Goal: Task Accomplishment & Management: Manage account settings

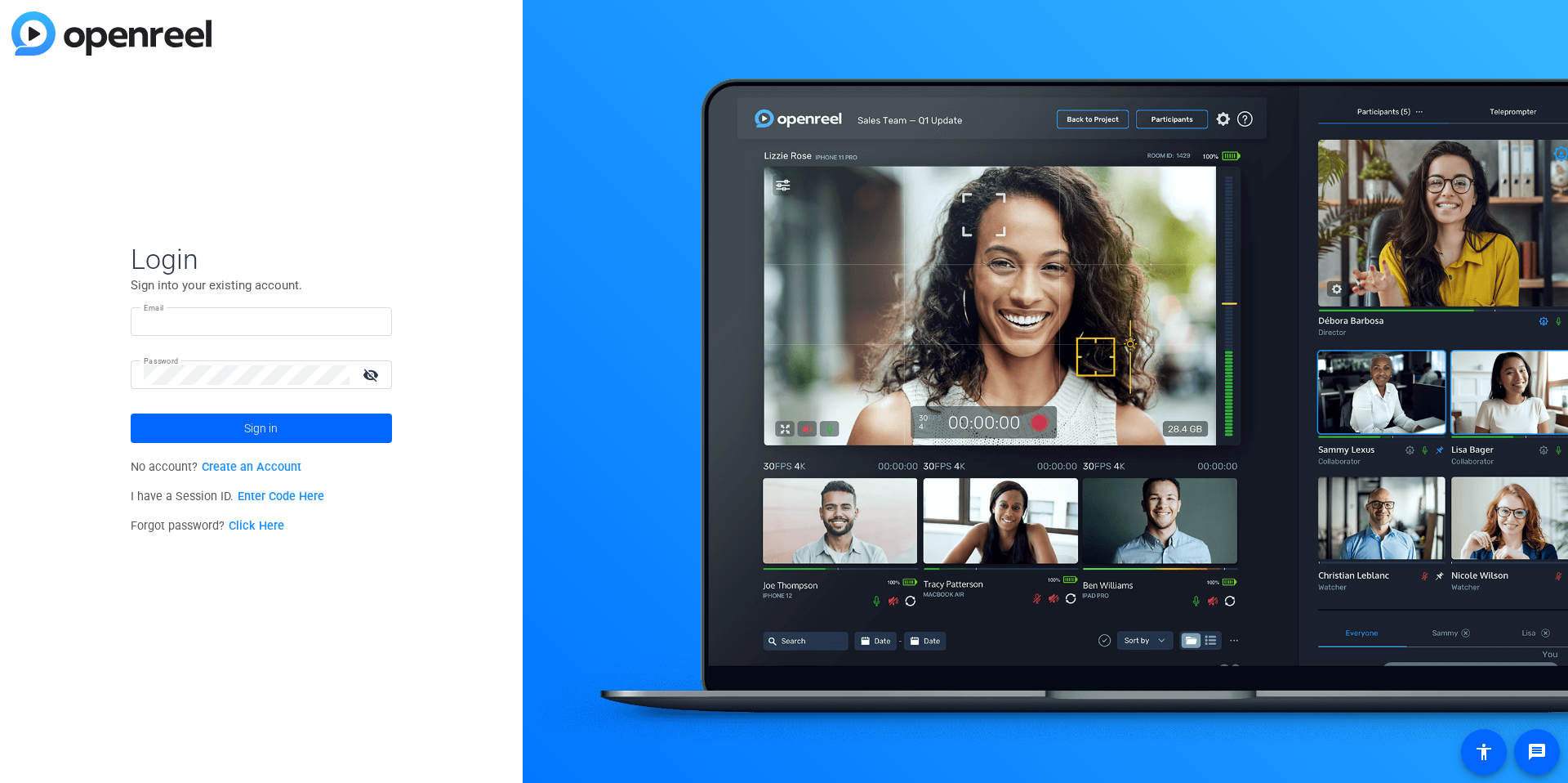
type input "[EMAIL_ADDRESS][DOMAIN_NAME]"
click at [343, 320] on input "[EMAIL_ADDRESS][DOMAIN_NAME]" at bounding box center [261, 322] width 235 height 20
click at [366, 322] on img at bounding box center [365, 322] width 12 height 20
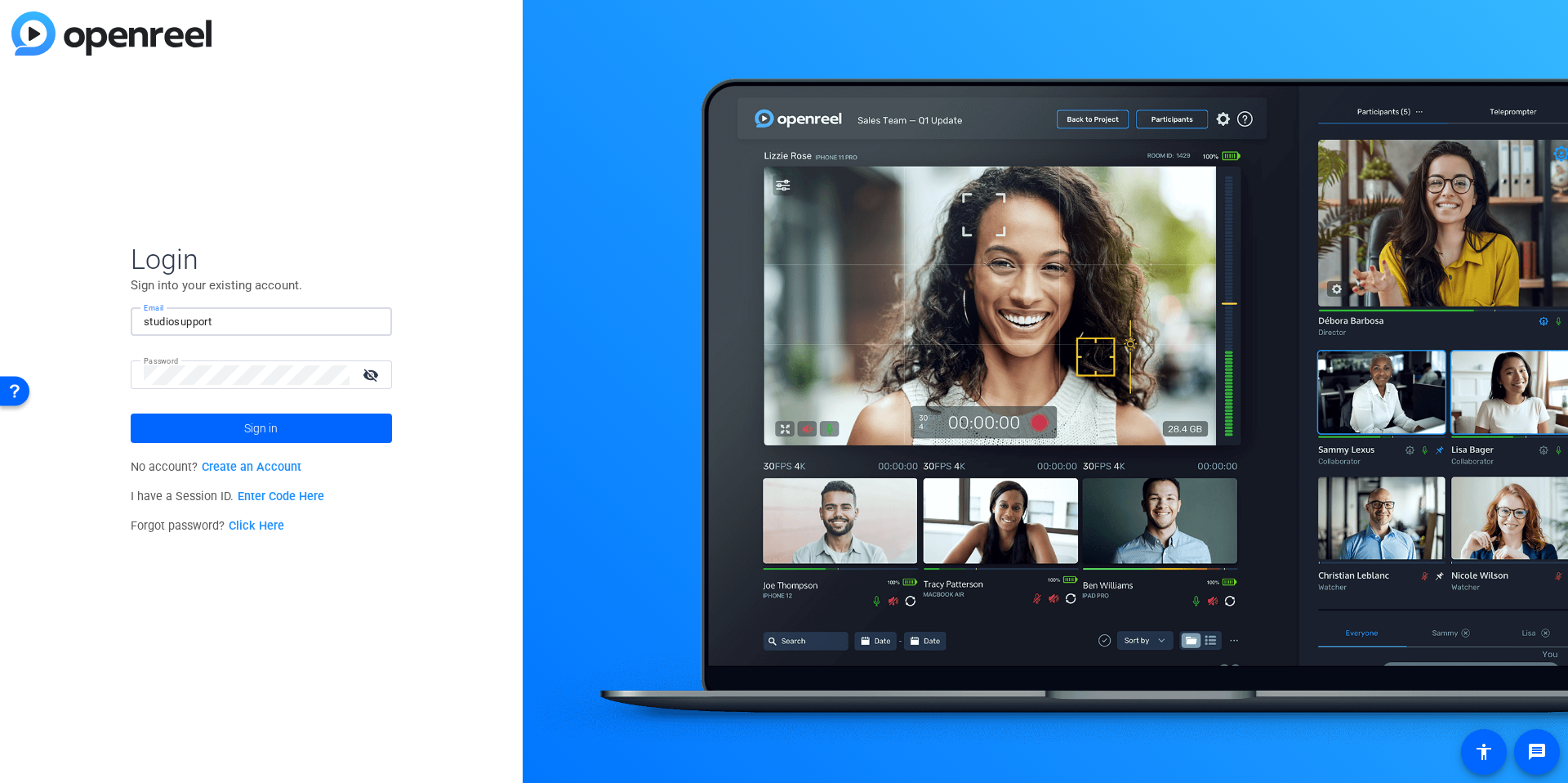
click at [467, 318] on div "Login Sign into your existing account. Email studiosupport Password visibility_…" at bounding box center [261, 392] width 523 height 783
click at [479, 309] on div "Login Sign into your existing account. Email studiosupport Password visibility_…" at bounding box center [261, 392] width 523 height 783
click at [398, 323] on div "Login Sign into your existing account. Email studiosupport Password visibility_…" at bounding box center [261, 392] width 523 height 783
drag, startPoint x: 307, startPoint y: 314, endPoint x: 398, endPoint y: 331, distance: 92.6
click at [307, 314] on input "studiosupport" at bounding box center [261, 322] width 235 height 20
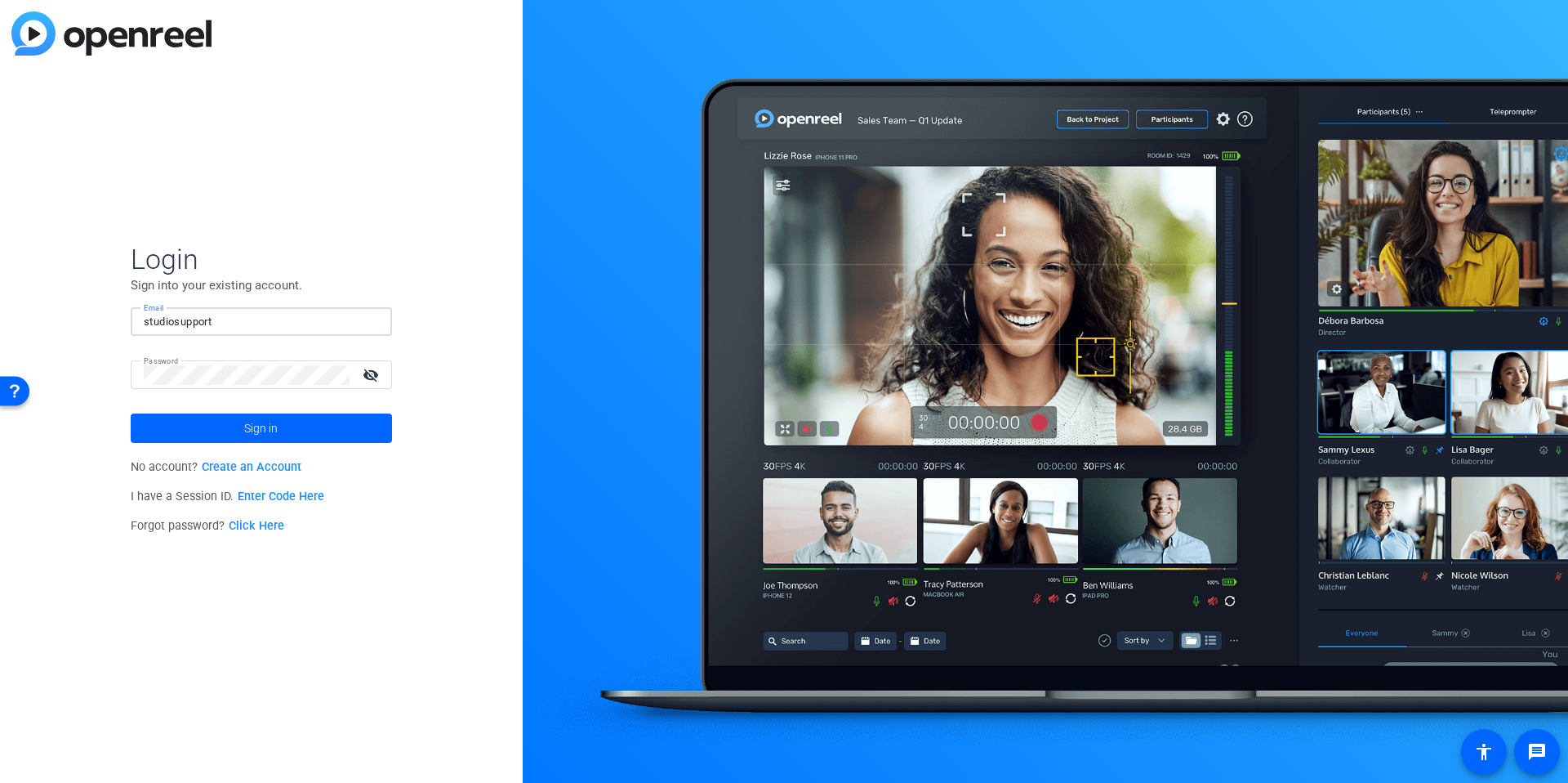
click at [367, 318] on img at bounding box center [365, 322] width 12 height 20
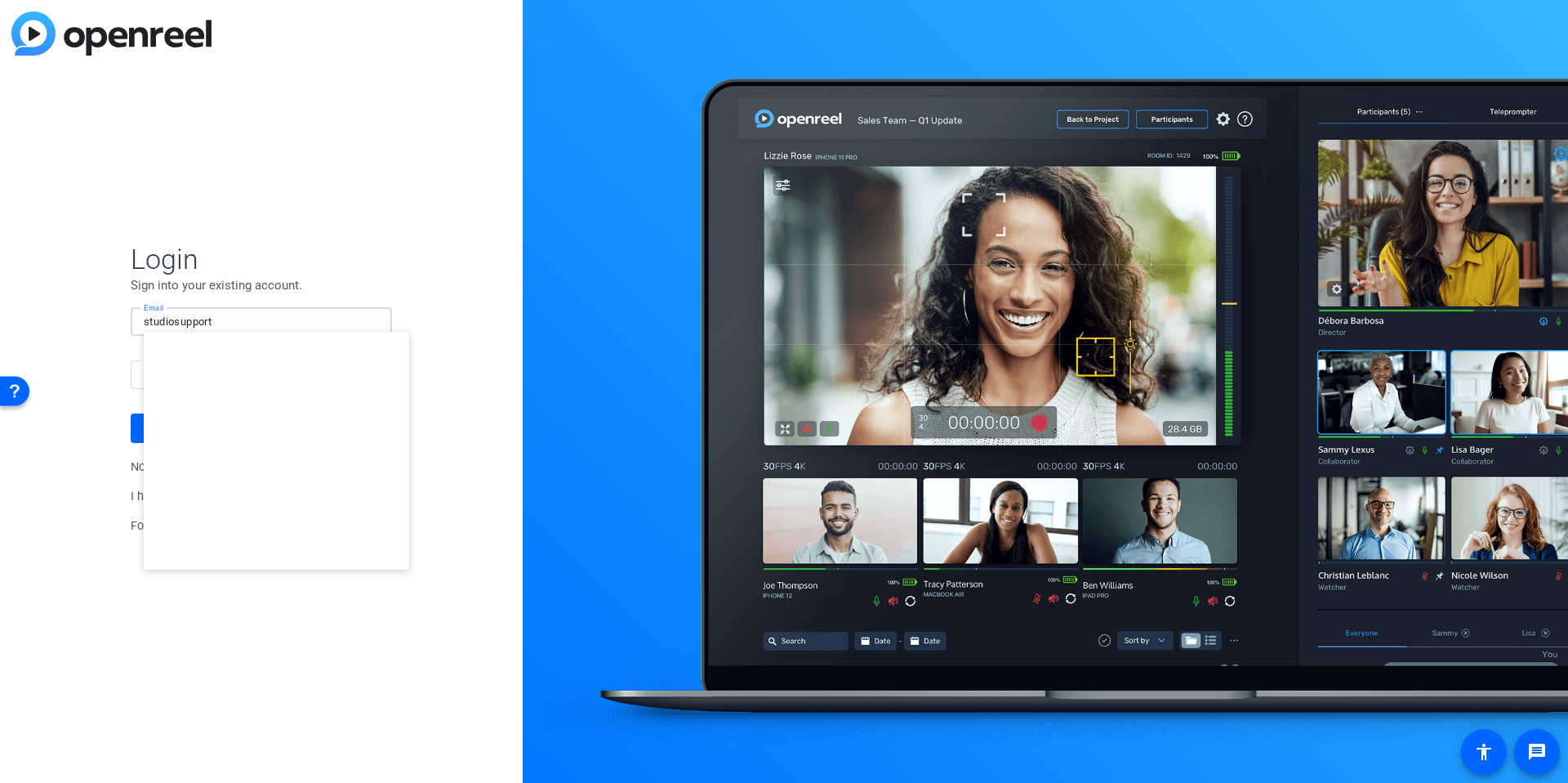
type input "[EMAIL_ADDRESS][DOMAIN_NAME]"
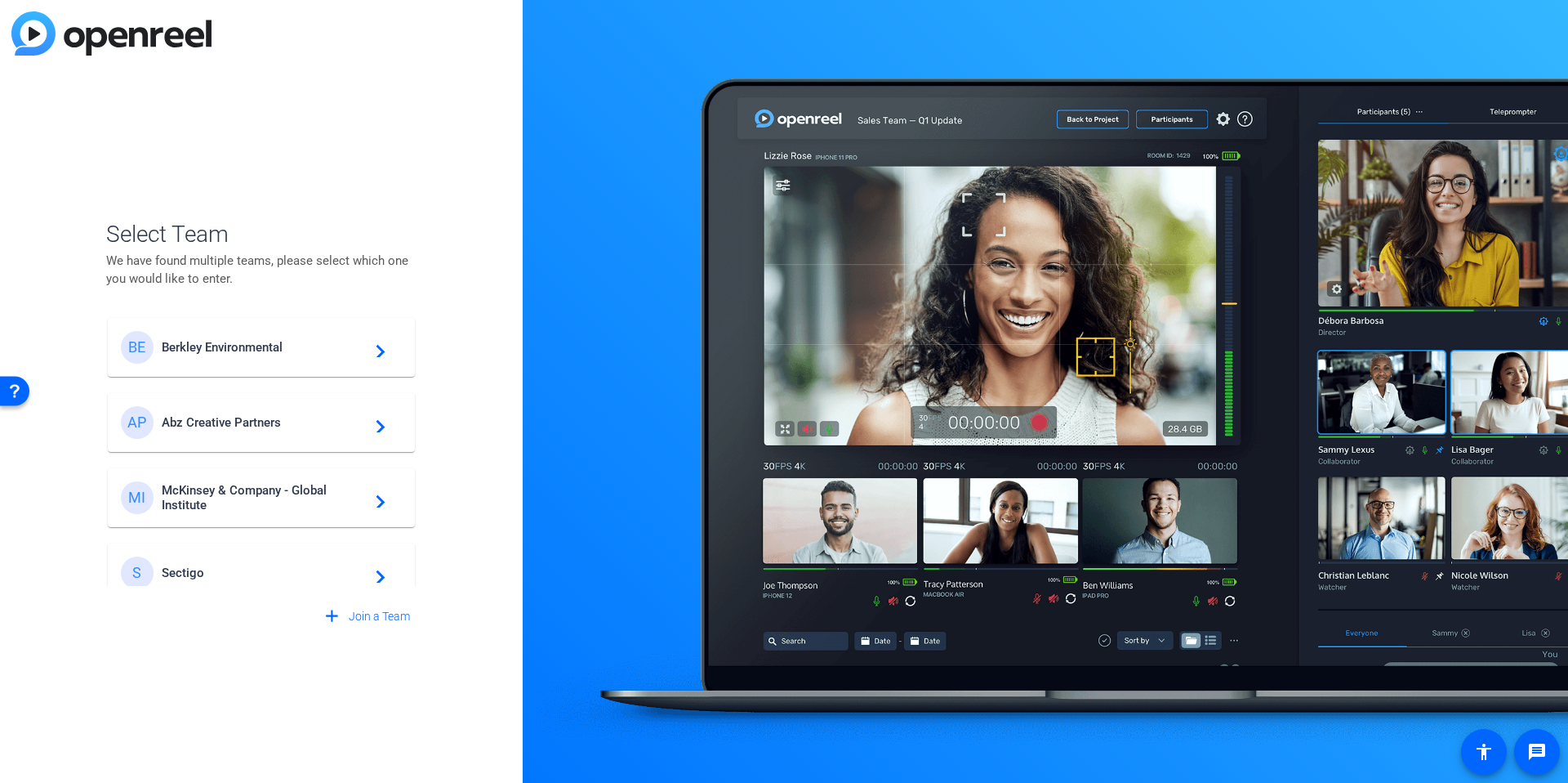
click at [188, 352] on span "Berkley Environmental" at bounding box center [263, 347] width 204 height 15
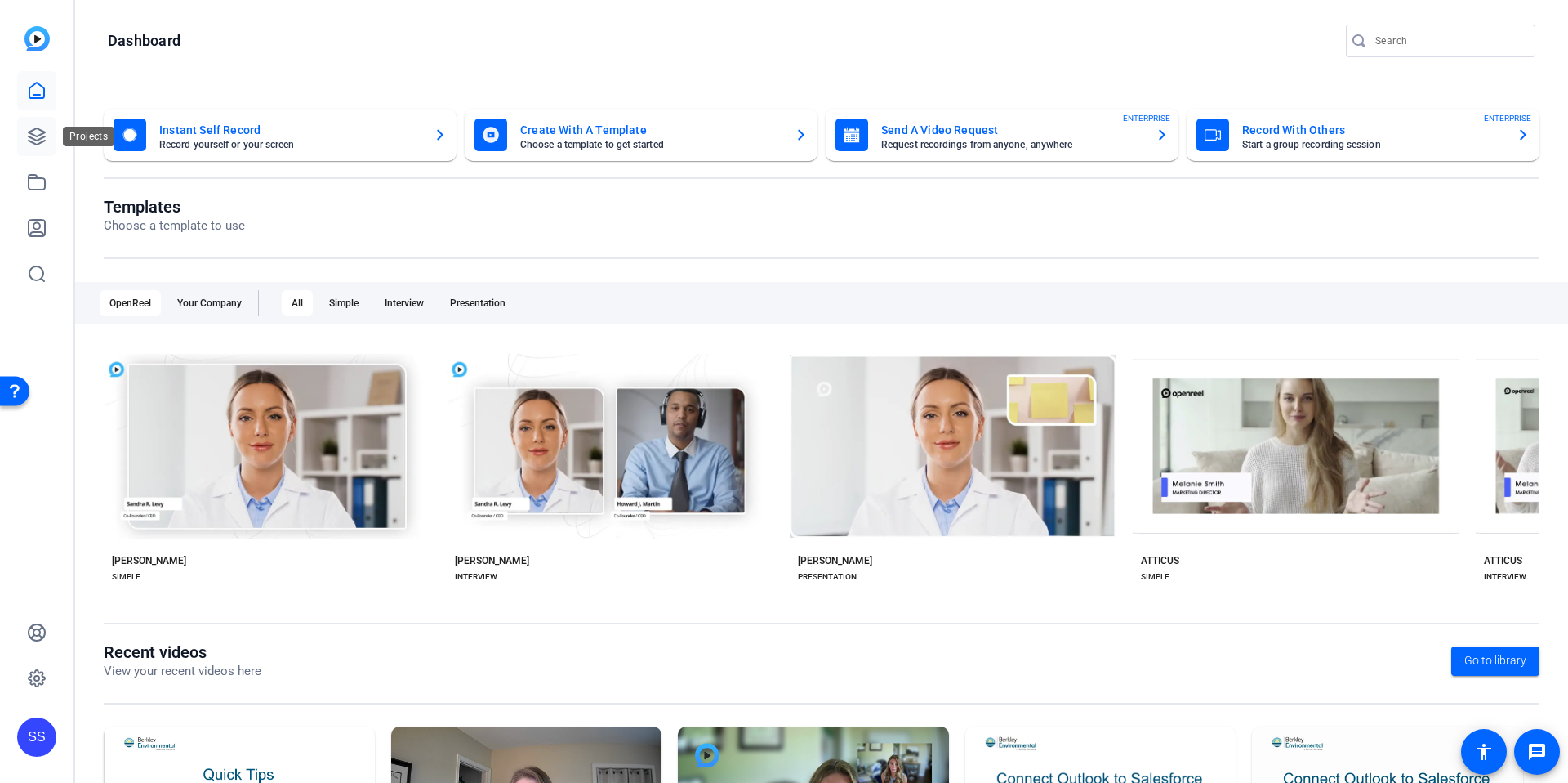
click at [30, 145] on icon at bounding box center [37, 137] width 20 height 20
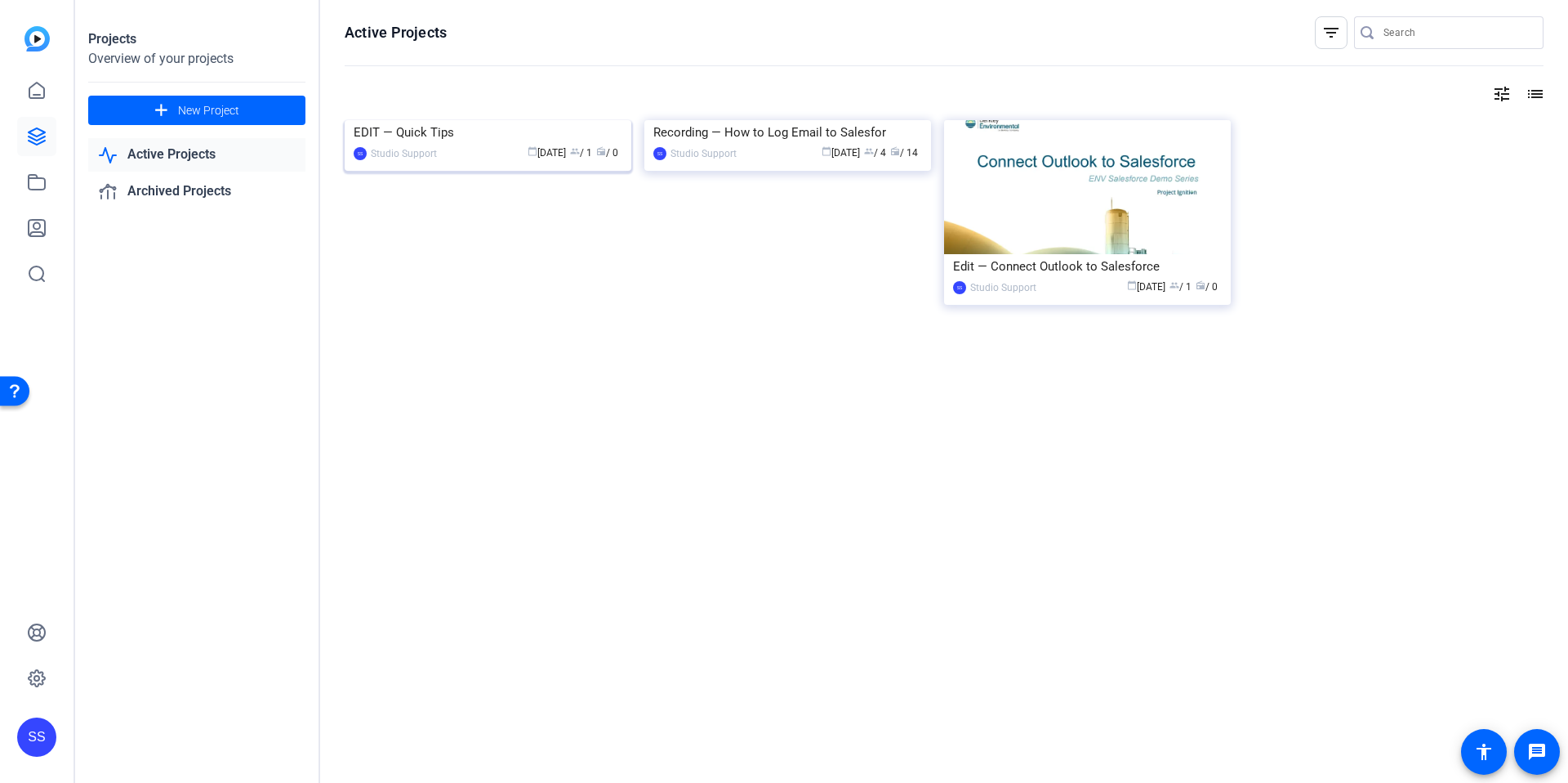
click at [439, 144] on div "EDIT — Quick Tips" at bounding box center [487, 132] width 268 height 24
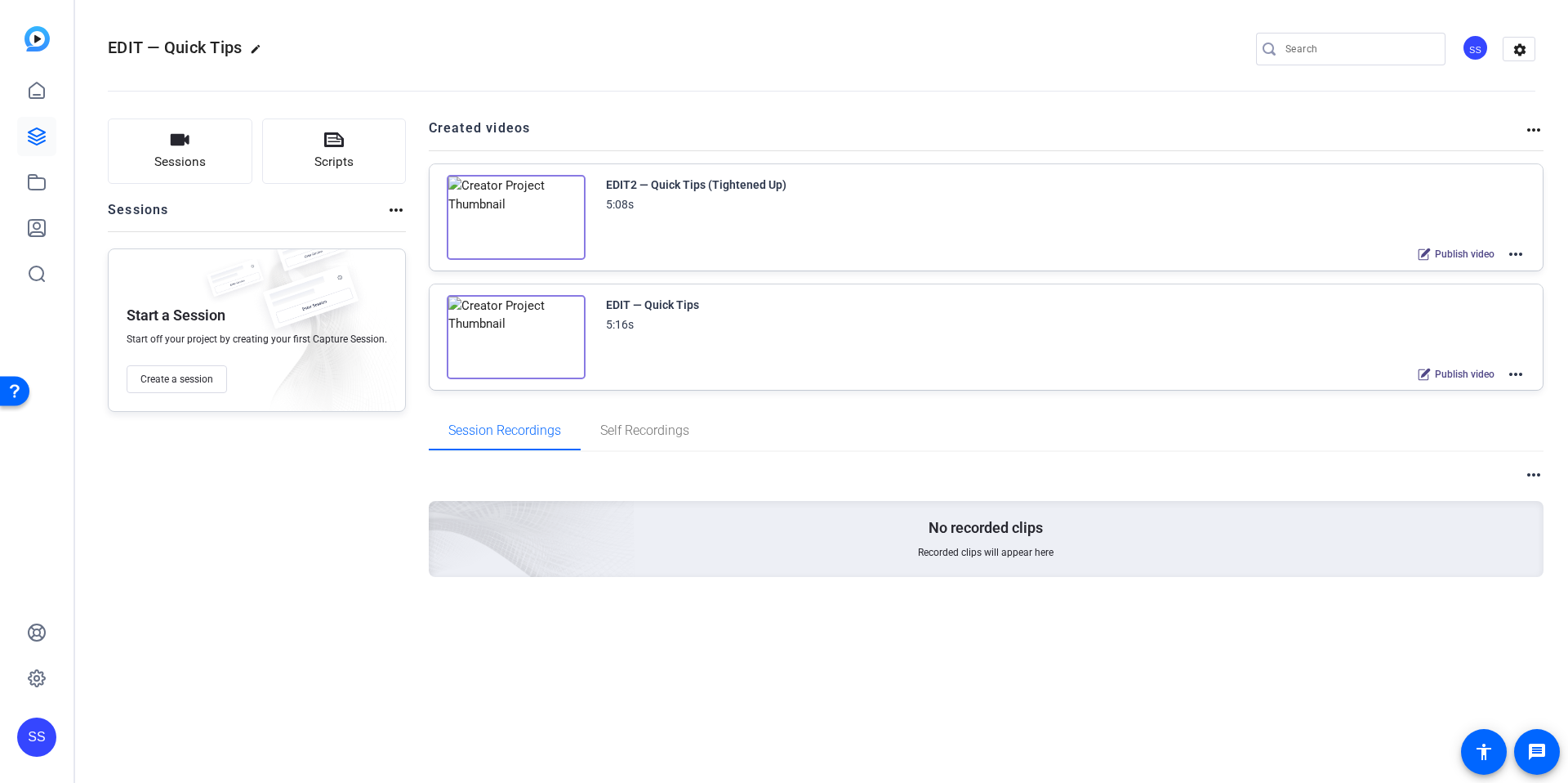
click at [496, 217] on img at bounding box center [516, 217] width 139 height 85
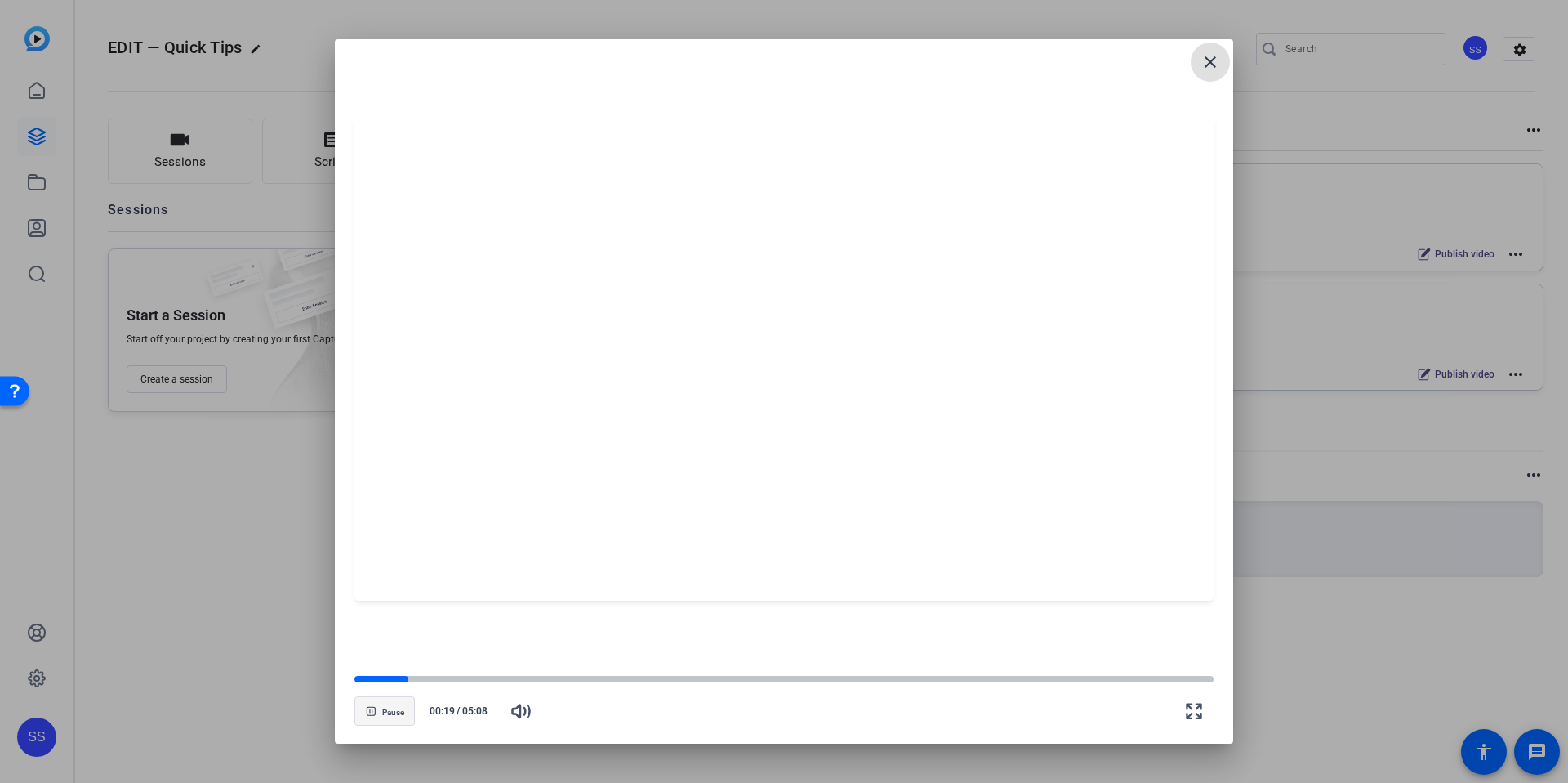
click at [371, 709] on icon "button" at bounding box center [371, 711] width 10 height 10
click at [348, 717] on openreel-creator-preview-popup "close Play 00:20 / 05:08" at bounding box center [784, 392] width 899 height 705
click at [387, 710] on span "Play" at bounding box center [393, 713] width 16 height 10
click at [752, 715] on div "Pause 00:36 / 05:08" at bounding box center [784, 702] width 860 height 58
click at [367, 711] on icon "button" at bounding box center [371, 711] width 10 height 10
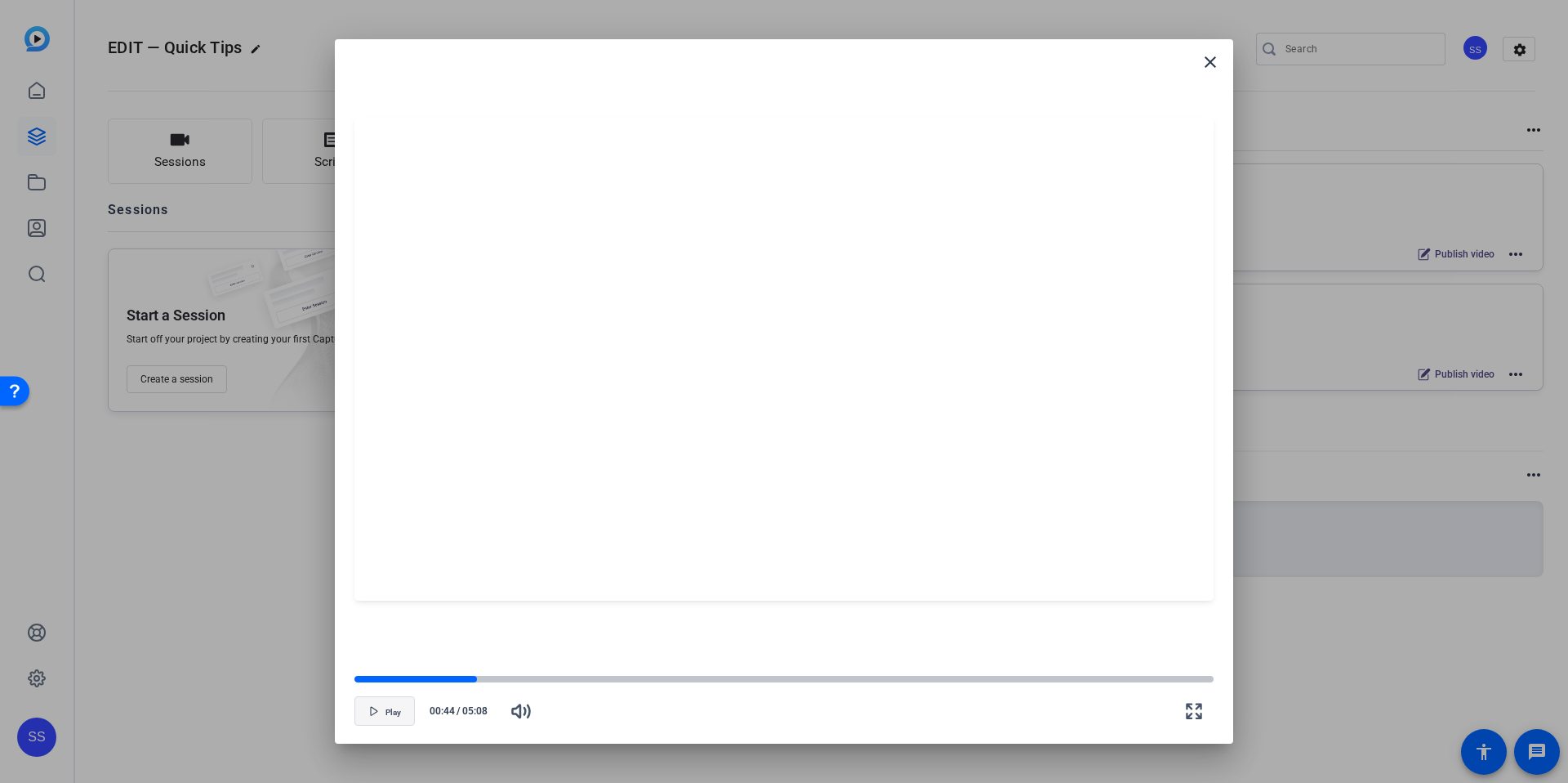
click at [363, 706] on span "button" at bounding box center [384, 711] width 59 height 39
click at [370, 714] on icon "button" at bounding box center [371, 711] width 10 height 10
click at [499, 682] on div at bounding box center [433, 679] width 159 height 8
click at [393, 711] on span "Play" at bounding box center [393, 713] width 16 height 10
click at [382, 716] on span "Pause" at bounding box center [393, 713] width 22 height 10
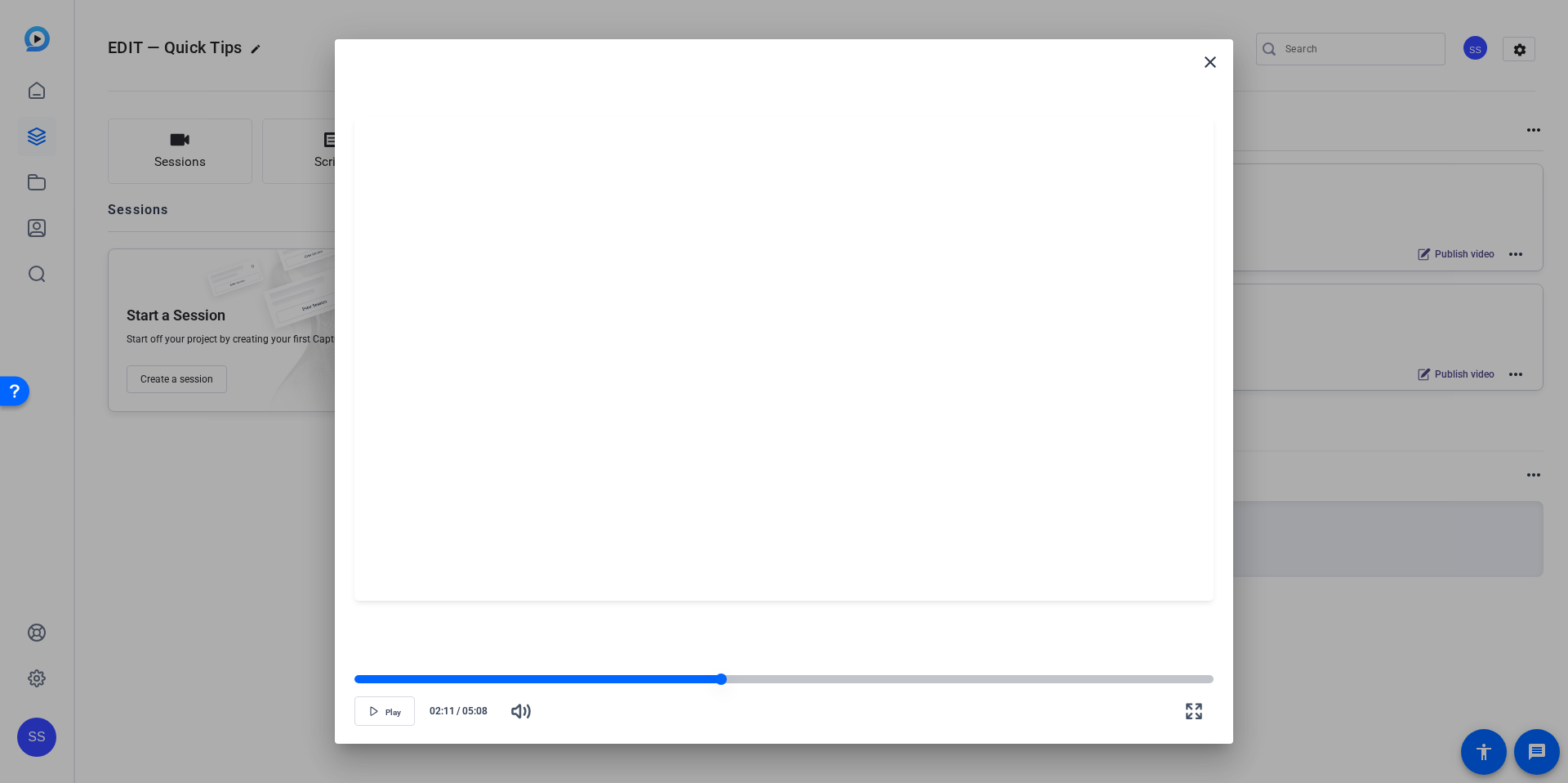
click at [714, 680] on div at bounding box center [538, 679] width 367 height 8
click at [696, 680] on div at bounding box center [534, 679] width 359 height 8
click at [392, 715] on span "Play" at bounding box center [393, 713] width 16 height 10
click at [374, 713] on icon "button" at bounding box center [371, 711] width 10 height 10
click at [1017, 676] on div at bounding box center [696, 679] width 684 height 8
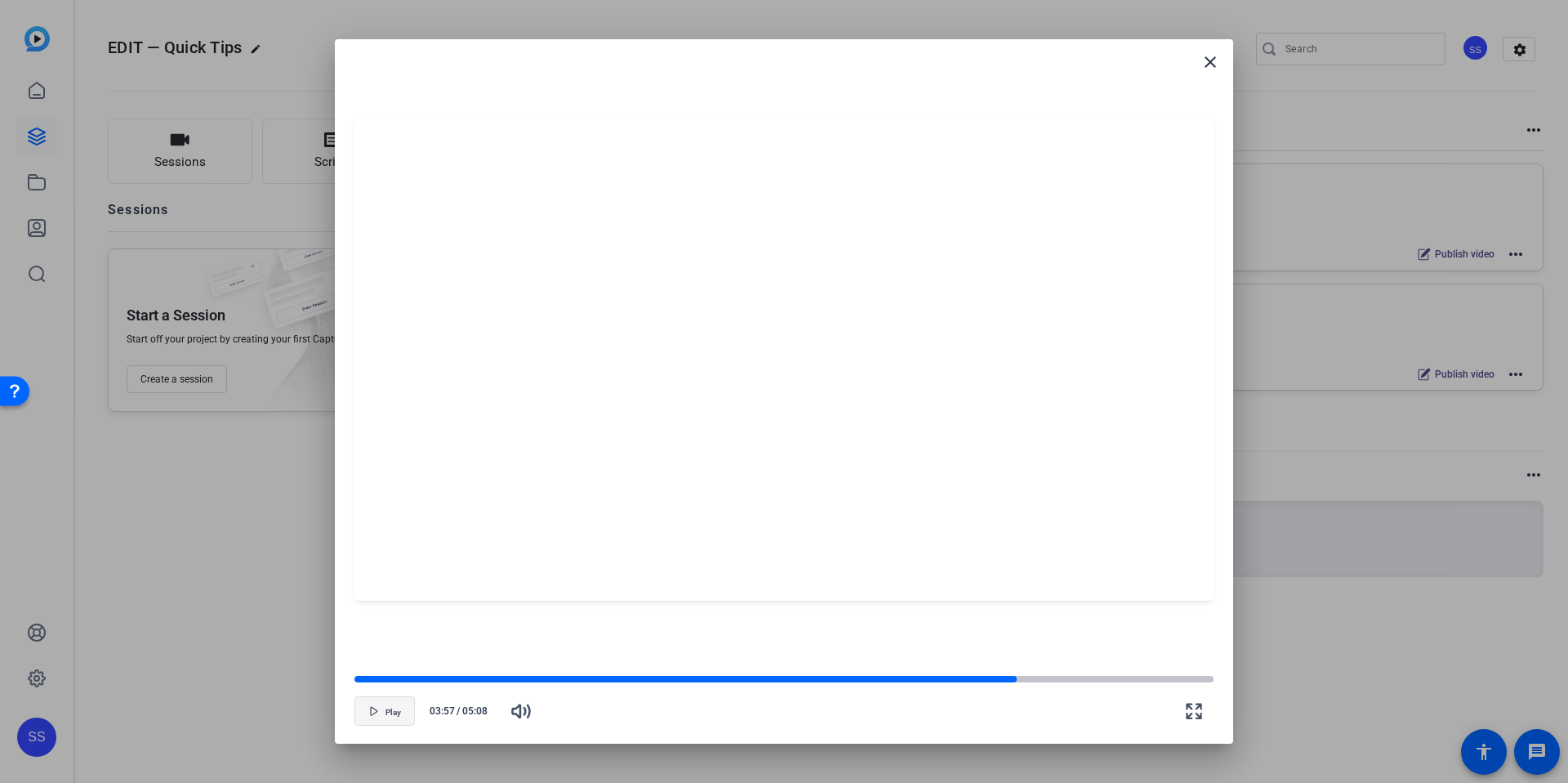
click at [405, 706] on span "button" at bounding box center [384, 711] width 59 height 39
click at [995, 679] on div at bounding box center [687, 679] width 666 height 8
click at [407, 713] on span "button" at bounding box center [384, 711] width 59 height 39
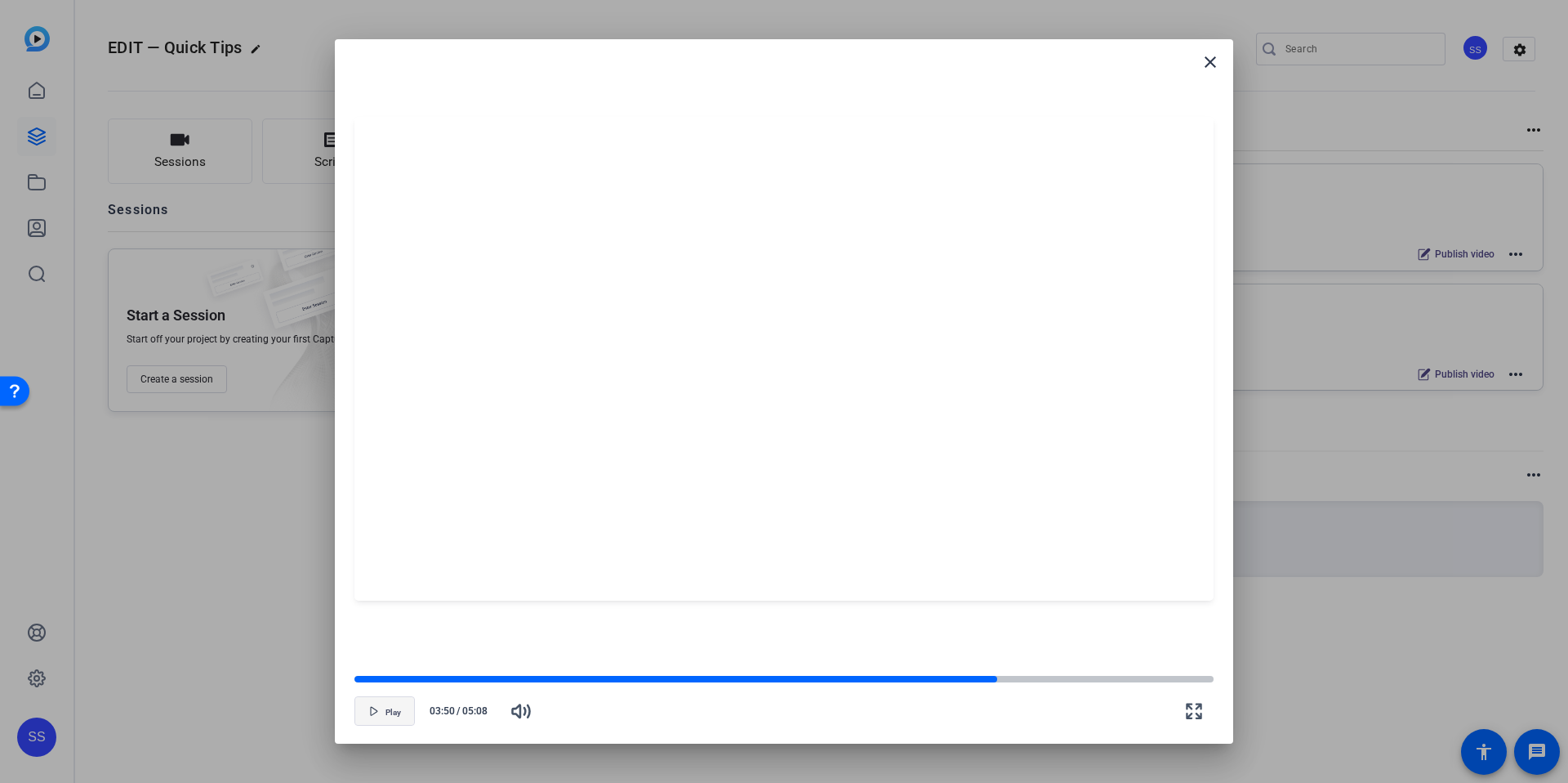
click at [407, 713] on span "button" at bounding box center [384, 711] width 59 height 39
click at [1004, 681] on div at bounding box center [690, 679] width 672 height 8
click at [410, 703] on span "button" at bounding box center [384, 711] width 59 height 39
click at [388, 708] on span "Pause" at bounding box center [393, 713] width 22 height 10
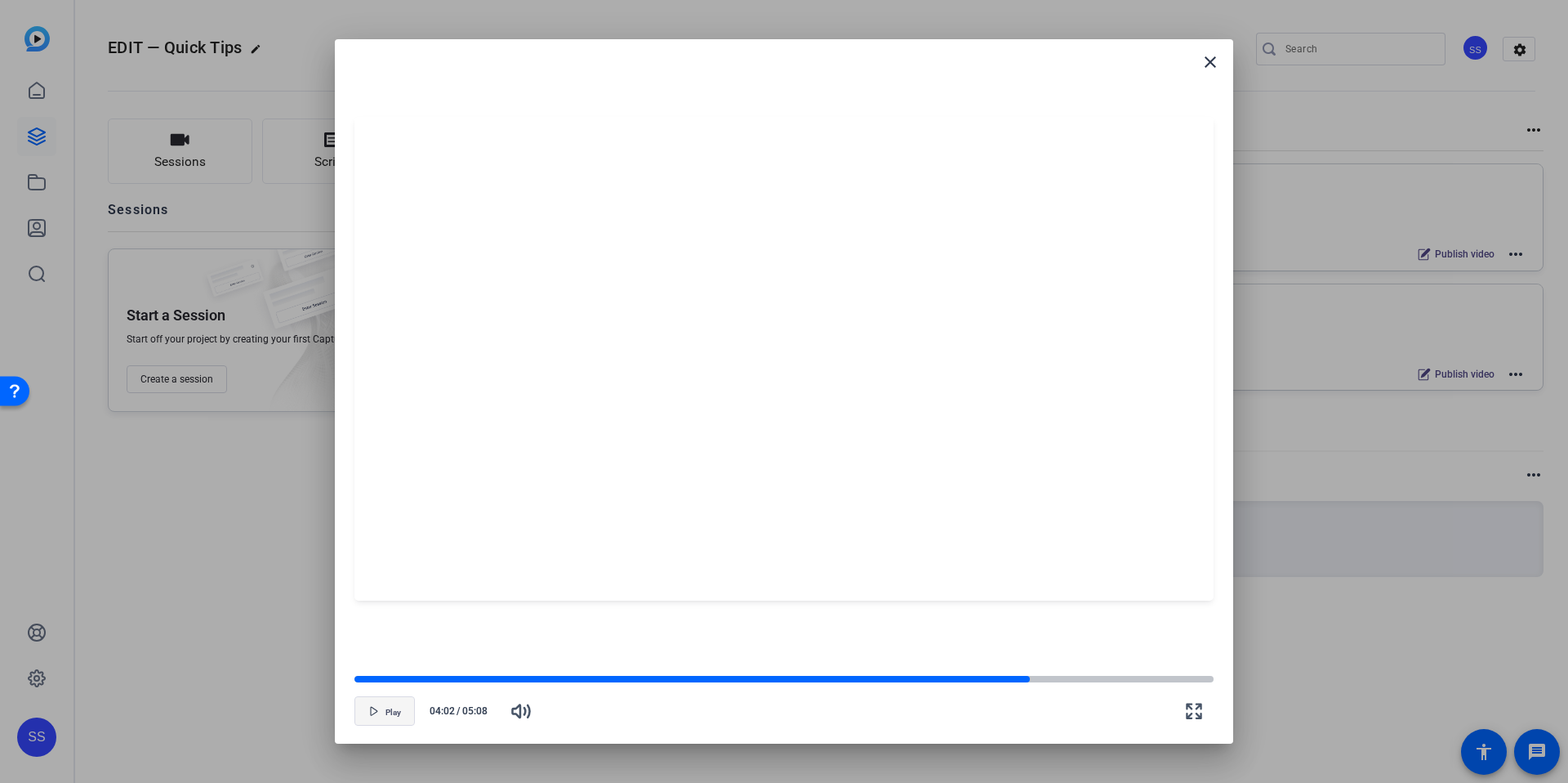
click at [380, 721] on span "button" at bounding box center [384, 711] width 59 height 39
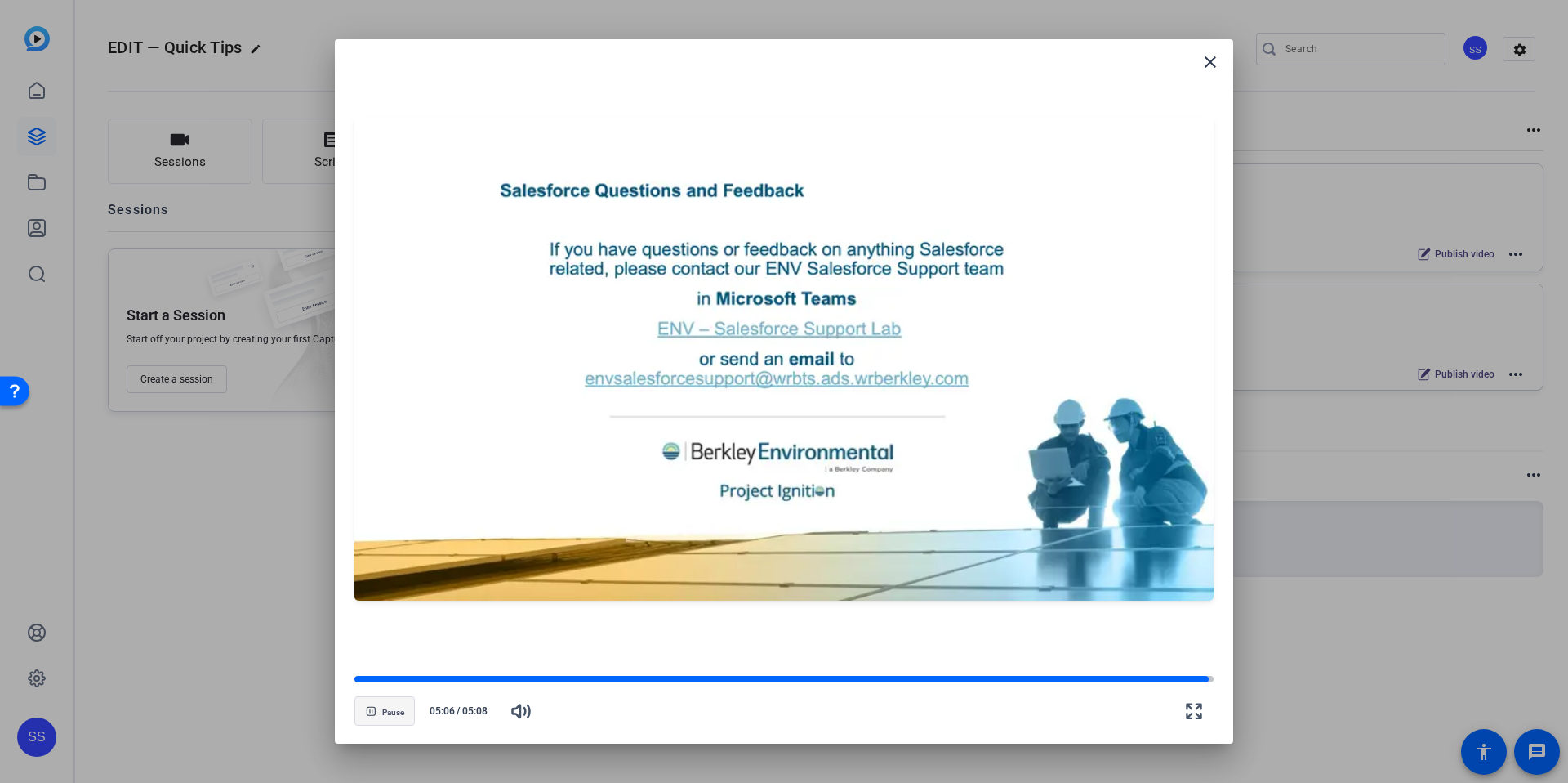
click at [391, 717] on span "button" at bounding box center [384, 711] width 59 height 39
click at [1195, 62] on span at bounding box center [1210, 62] width 39 height 39
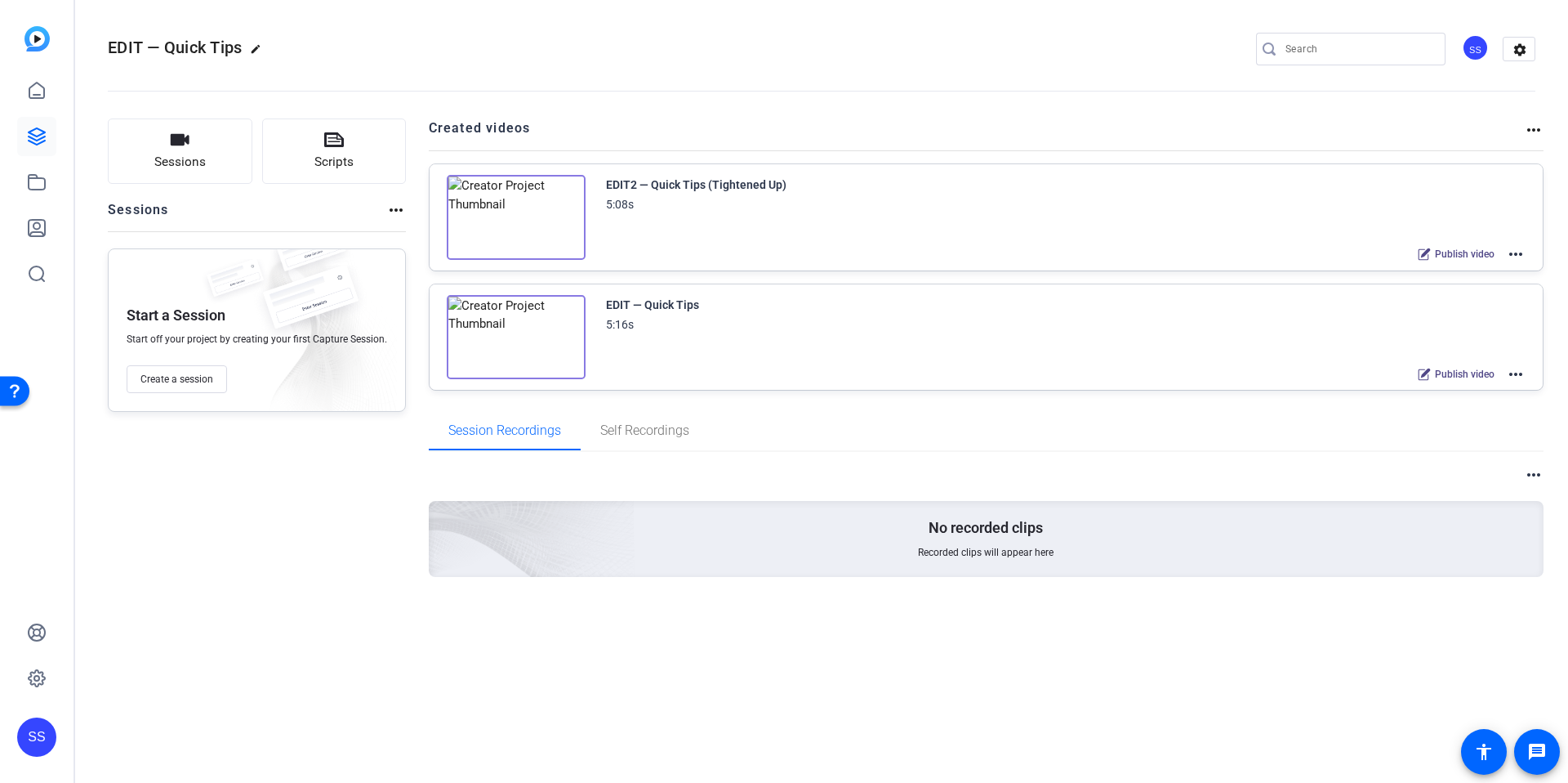
click at [1098, 33] on div "EDIT — Quick Tips edit SS settings" at bounding box center [821, 49] width 1427 height 123
click at [1522, 254] on mat-icon "more_horiz" at bounding box center [1516, 254] width 20 height 20
click at [1422, 273] on span "Edit in Creator" at bounding box center [1456, 273] width 113 height 20
click at [259, 504] on div "Sessions Scripts Sessions more_horiz Start a Session Start off your project by …" at bounding box center [257, 373] width 299 height 511
click at [34, 143] on icon at bounding box center [36, 136] width 17 height 17
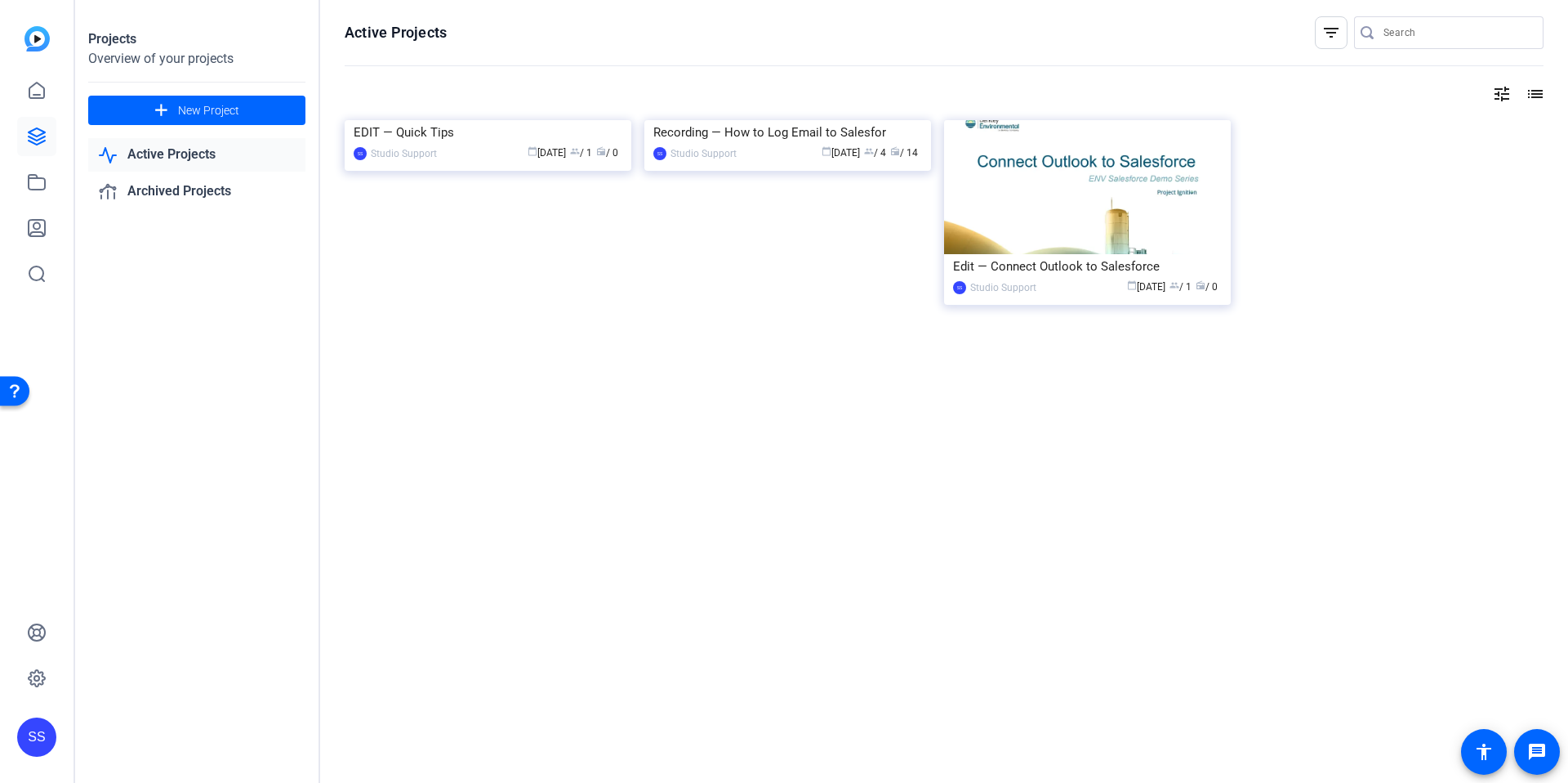
click at [267, 566] on div "Projects Overview of your projects add New Project Active Projects Archived Pro…" at bounding box center [197, 392] width 245 height 783
click at [44, 738] on div "SS" at bounding box center [37, 737] width 39 height 39
click at [219, 710] on mat-icon "logout" at bounding box center [217, 714] width 20 height 20
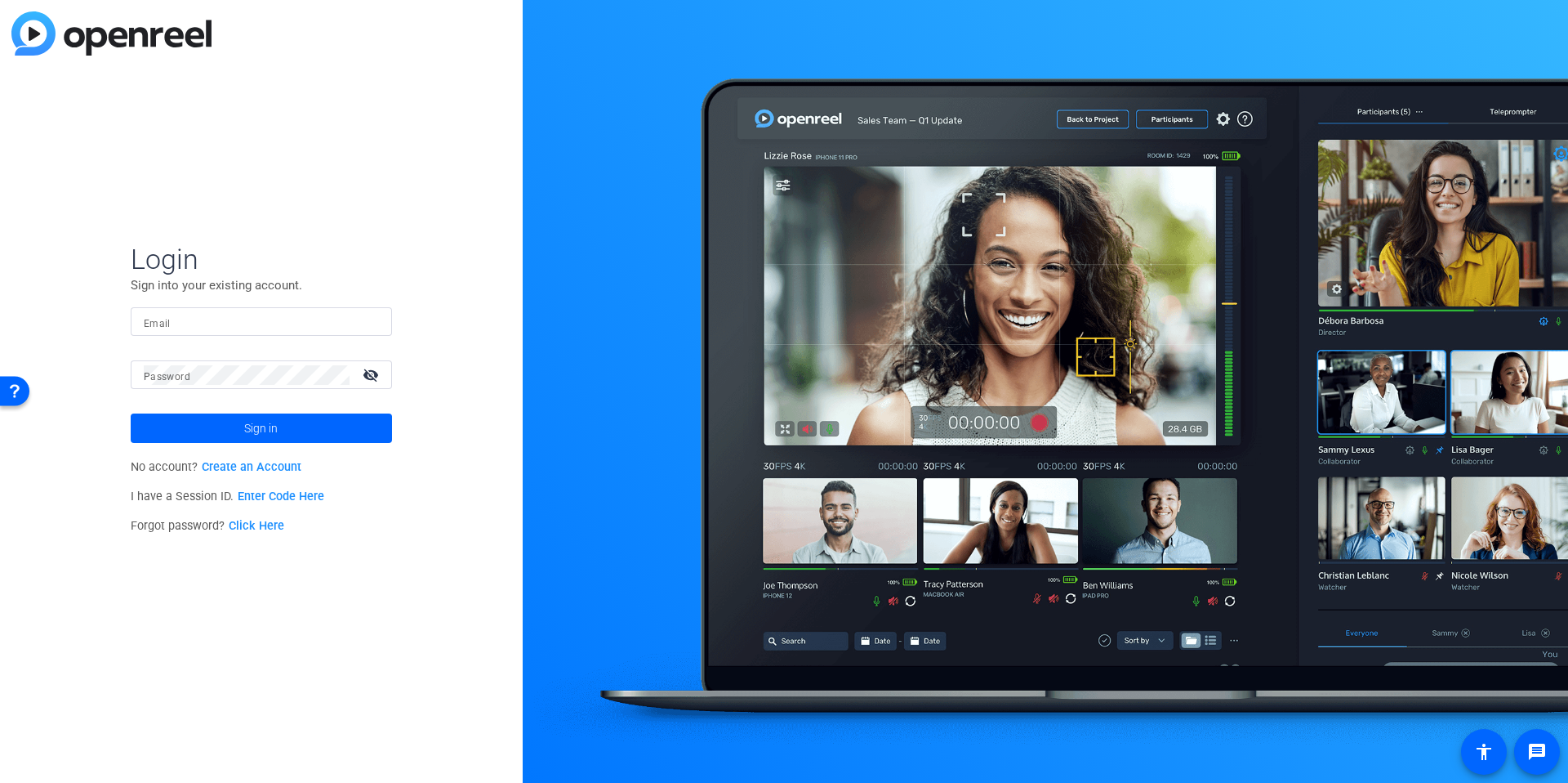
type input "[EMAIL_ADDRESS][DOMAIN_NAME]"
click at [313, 323] on input "[EMAIL_ADDRESS][DOMAIN_NAME]" at bounding box center [261, 322] width 235 height 20
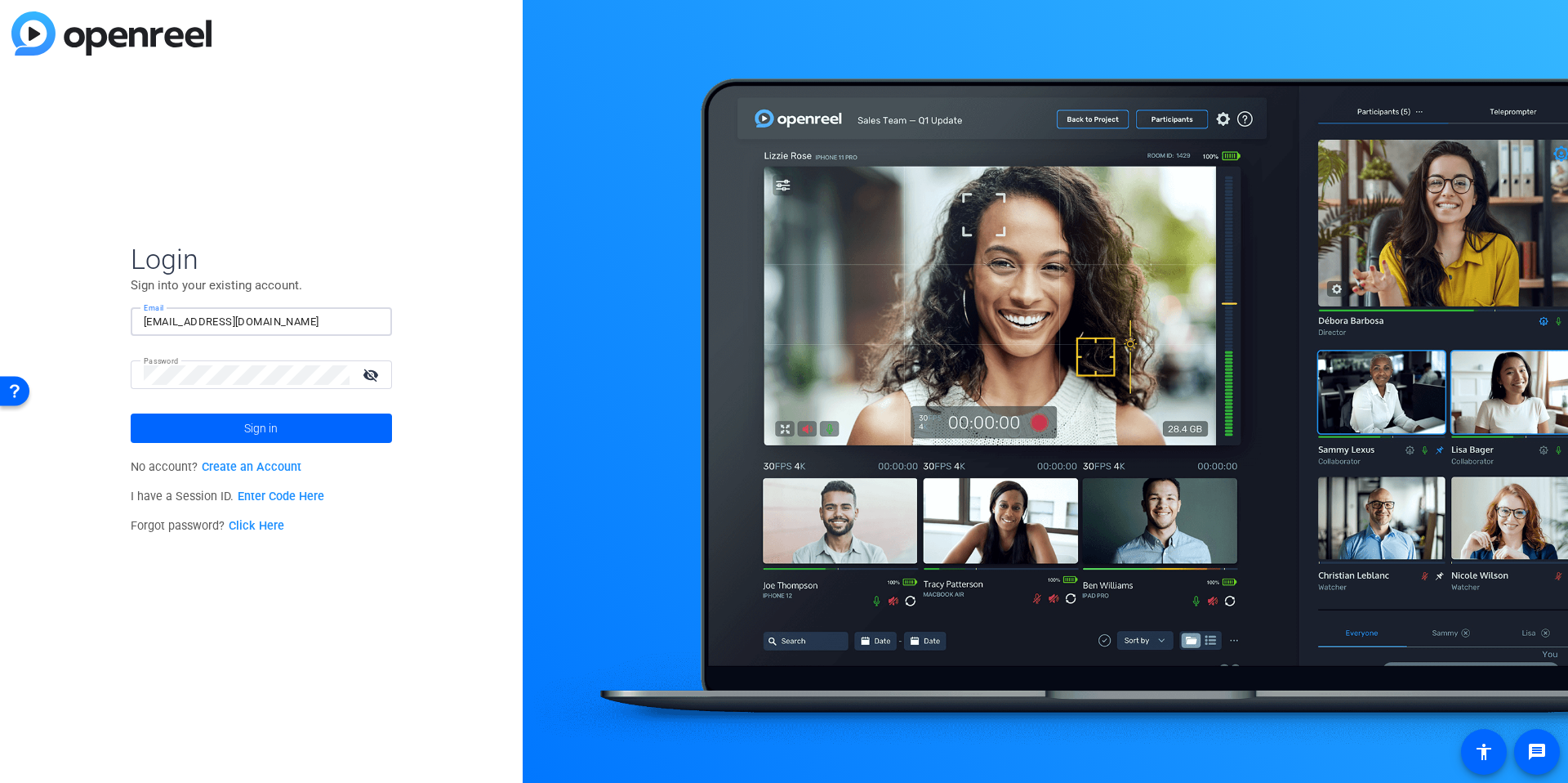
click at [313, 323] on input "[EMAIL_ADDRESS][DOMAIN_NAME]" at bounding box center [261, 322] width 235 height 20
click at [375, 319] on div at bounding box center [369, 322] width 20 height 20
type input "[EMAIL_ADDRESS][DOMAIN_NAME]"
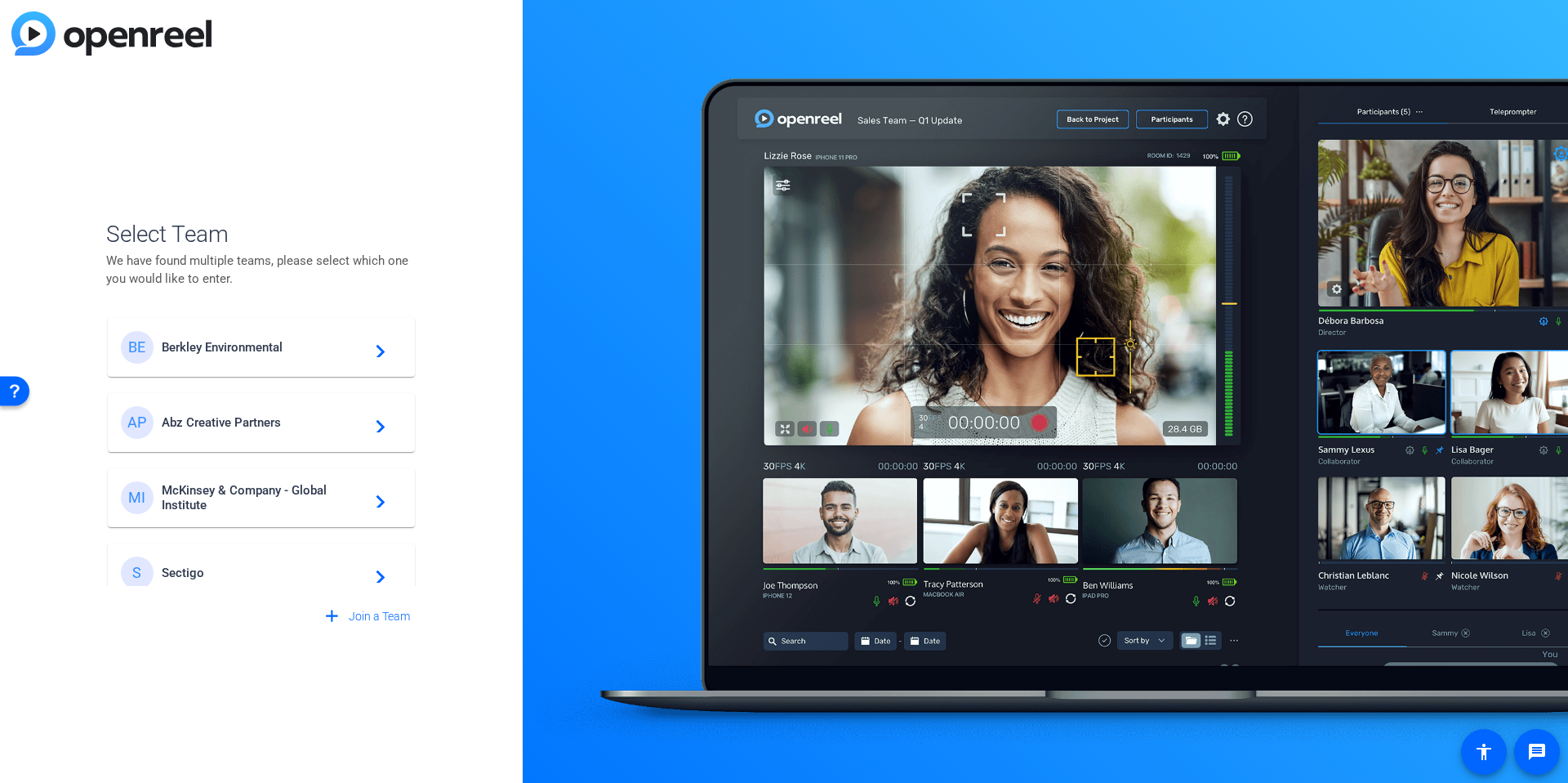
click at [185, 353] on div "BE Berkley Environmental navigate_next" at bounding box center [261, 347] width 281 height 32
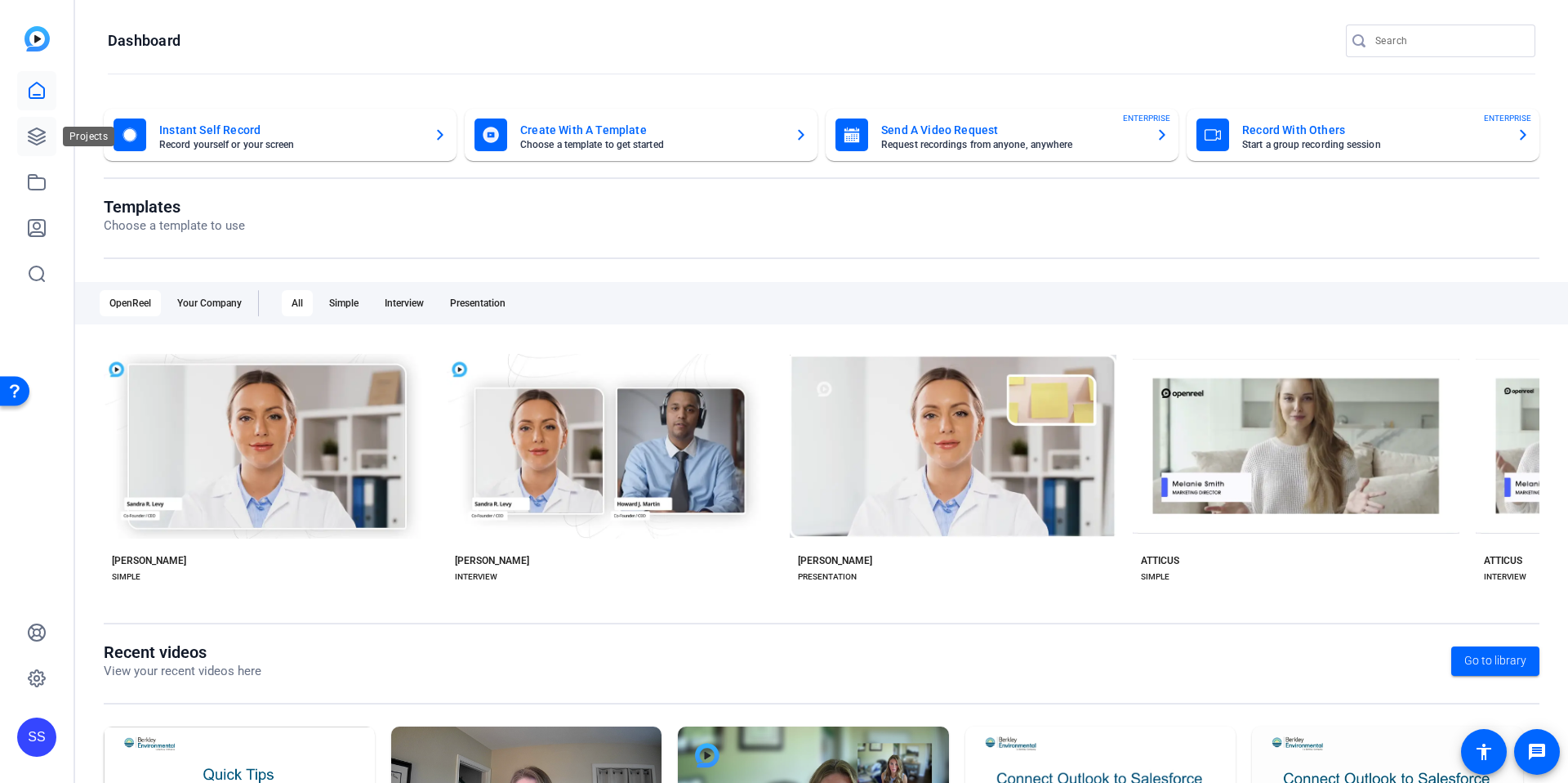
click at [40, 141] on icon at bounding box center [37, 137] width 20 height 20
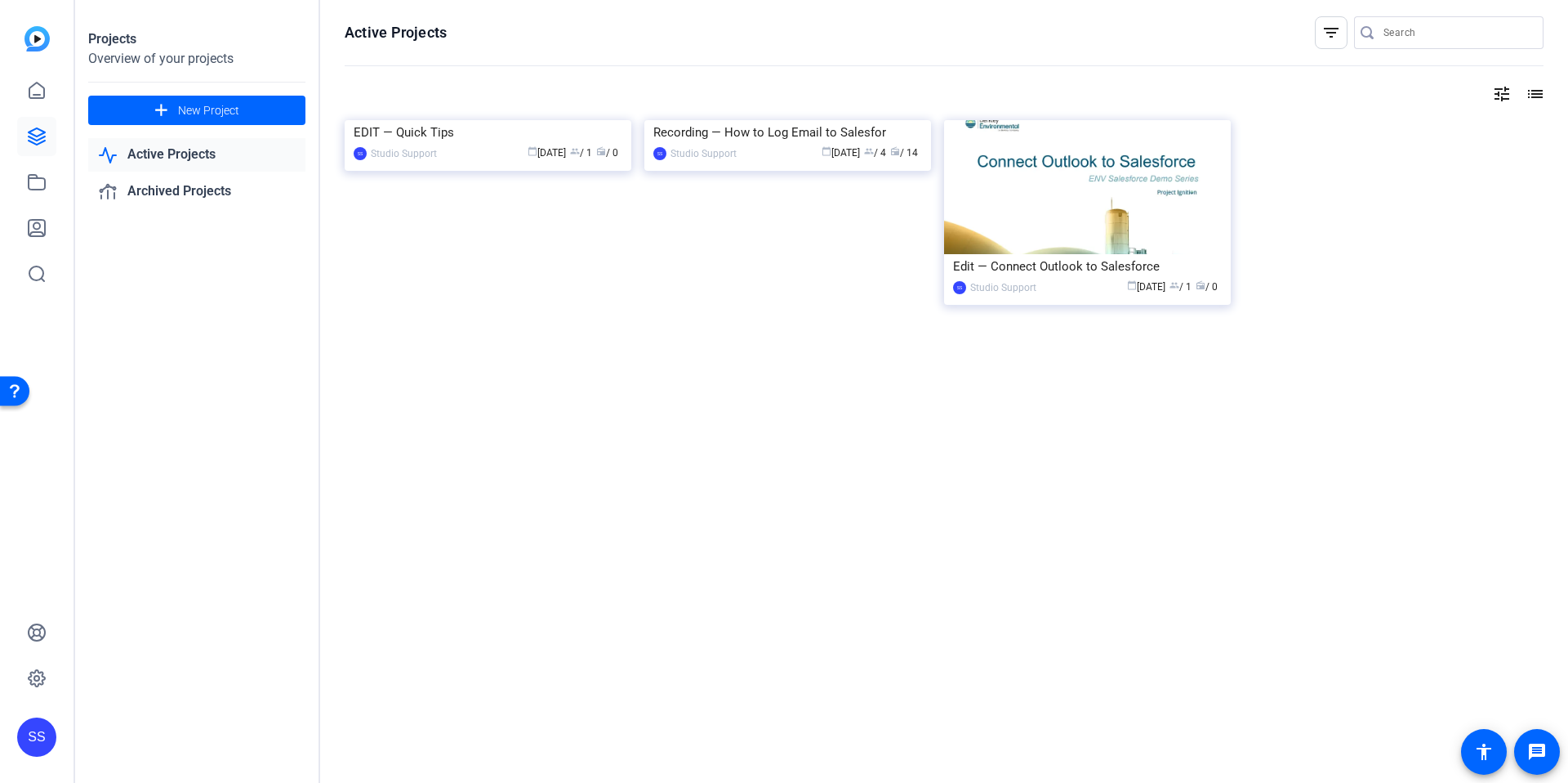
click at [524, 60] on openreel-divider-bar at bounding box center [944, 66] width 1199 height 35
click at [501, 120] on img at bounding box center [488, 120] width 287 height 0
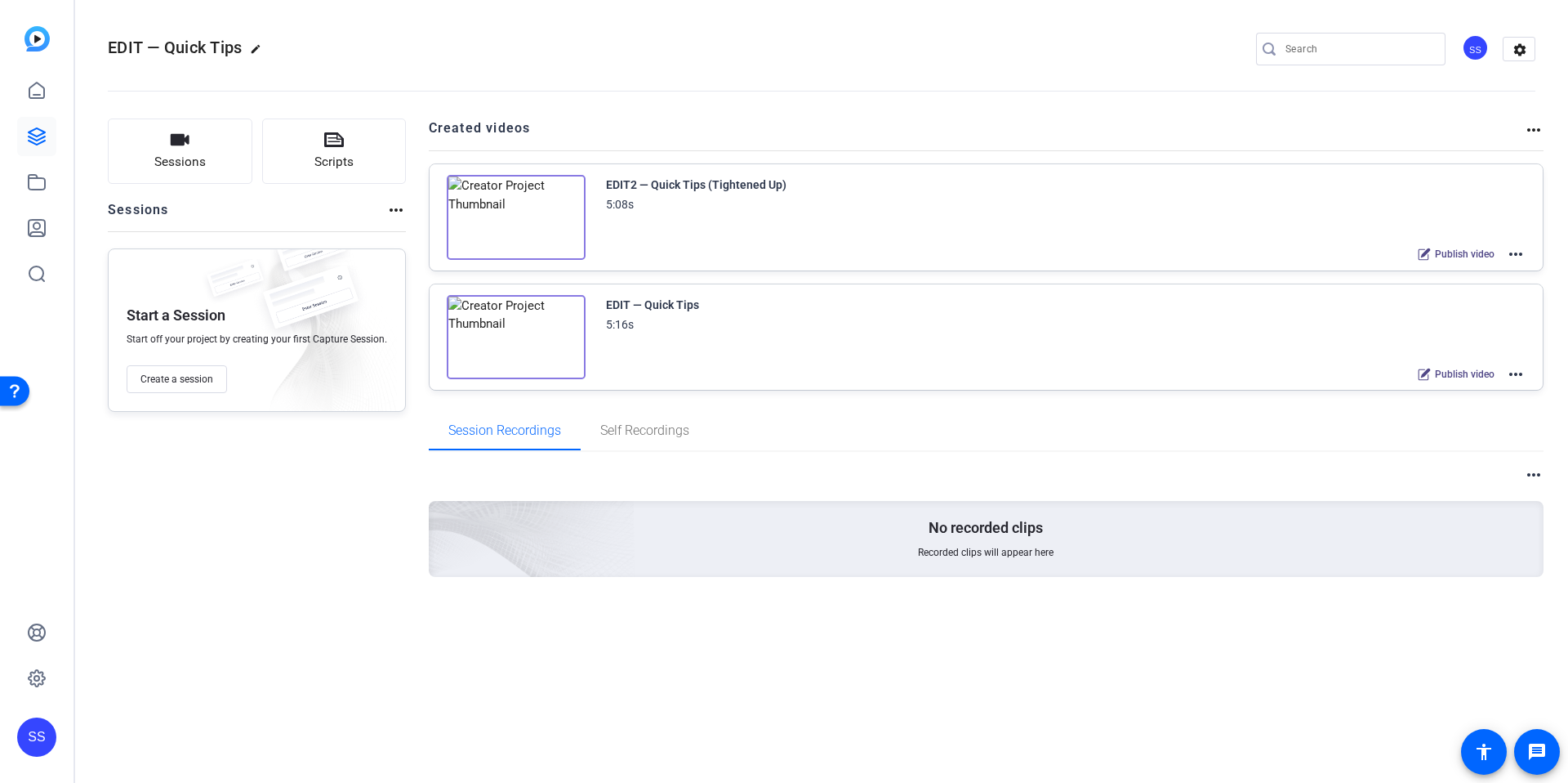
click at [733, 53] on div "EDIT — Quick Tips edit SS settings" at bounding box center [821, 49] width 1427 height 24
click at [503, 332] on img at bounding box center [516, 337] width 139 height 85
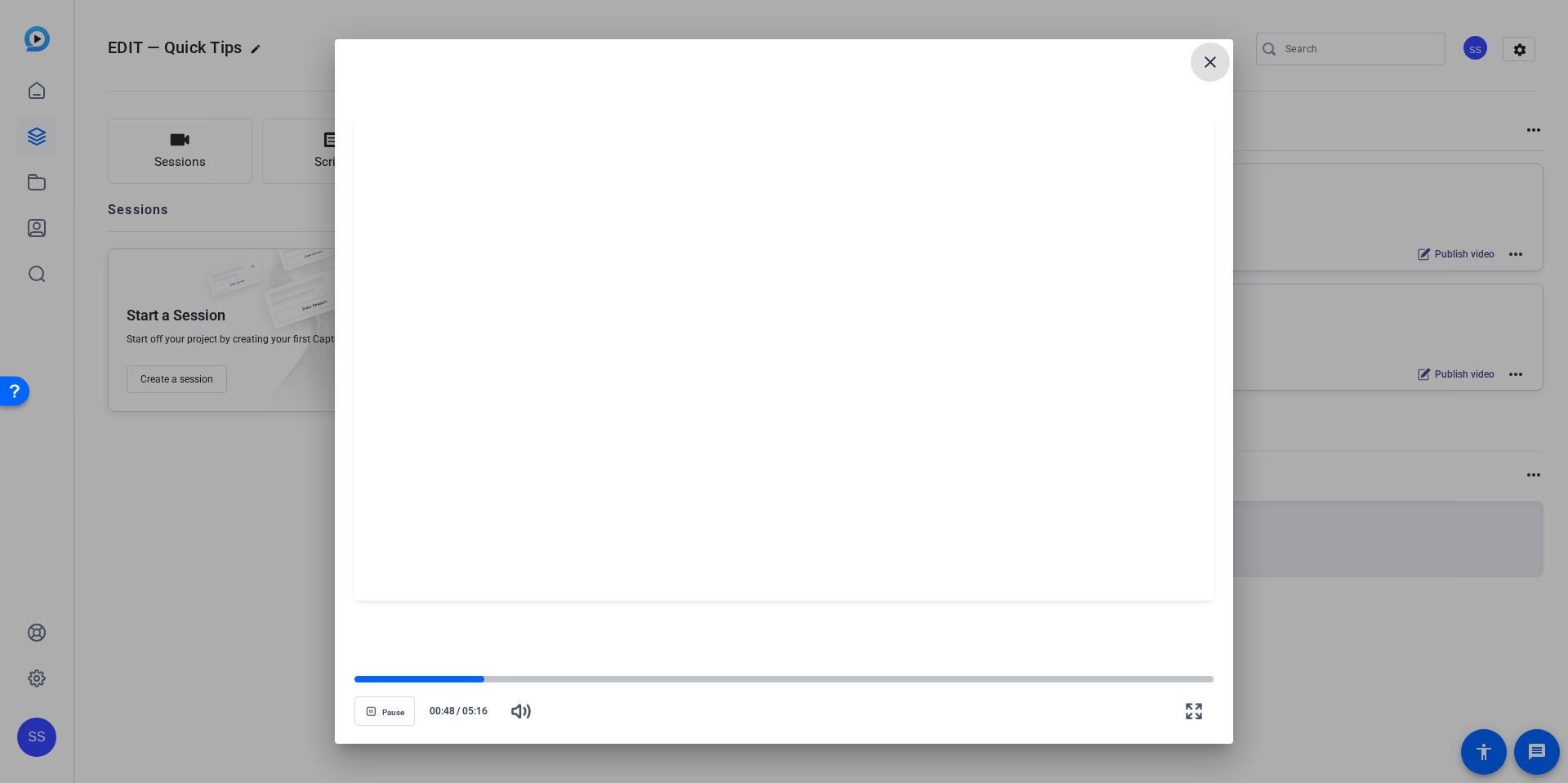
click at [548, 83] on div at bounding box center [784, 358] width 860 height 599
drag, startPoint x: 1198, startPoint y: 62, endPoint x: 1210, endPoint y: 277, distance: 215.3
click at [1198, 62] on span at bounding box center [1210, 62] width 39 height 39
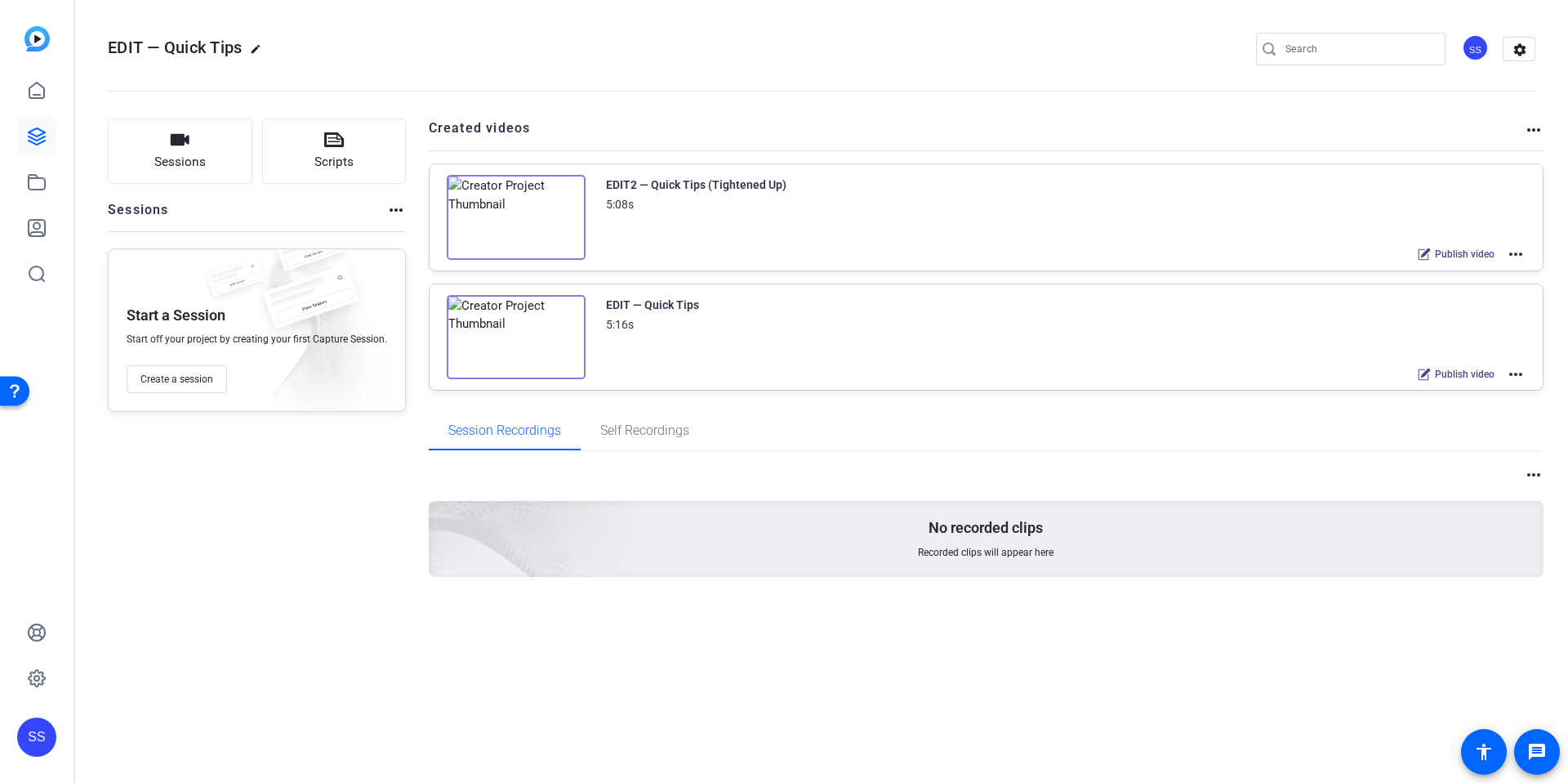
click at [1513, 373] on mat-icon "more_horiz" at bounding box center [1516, 374] width 20 height 20
click at [1254, 441] on div at bounding box center [784, 392] width 1568 height 783
click at [38, 189] on icon at bounding box center [36, 182] width 17 height 15
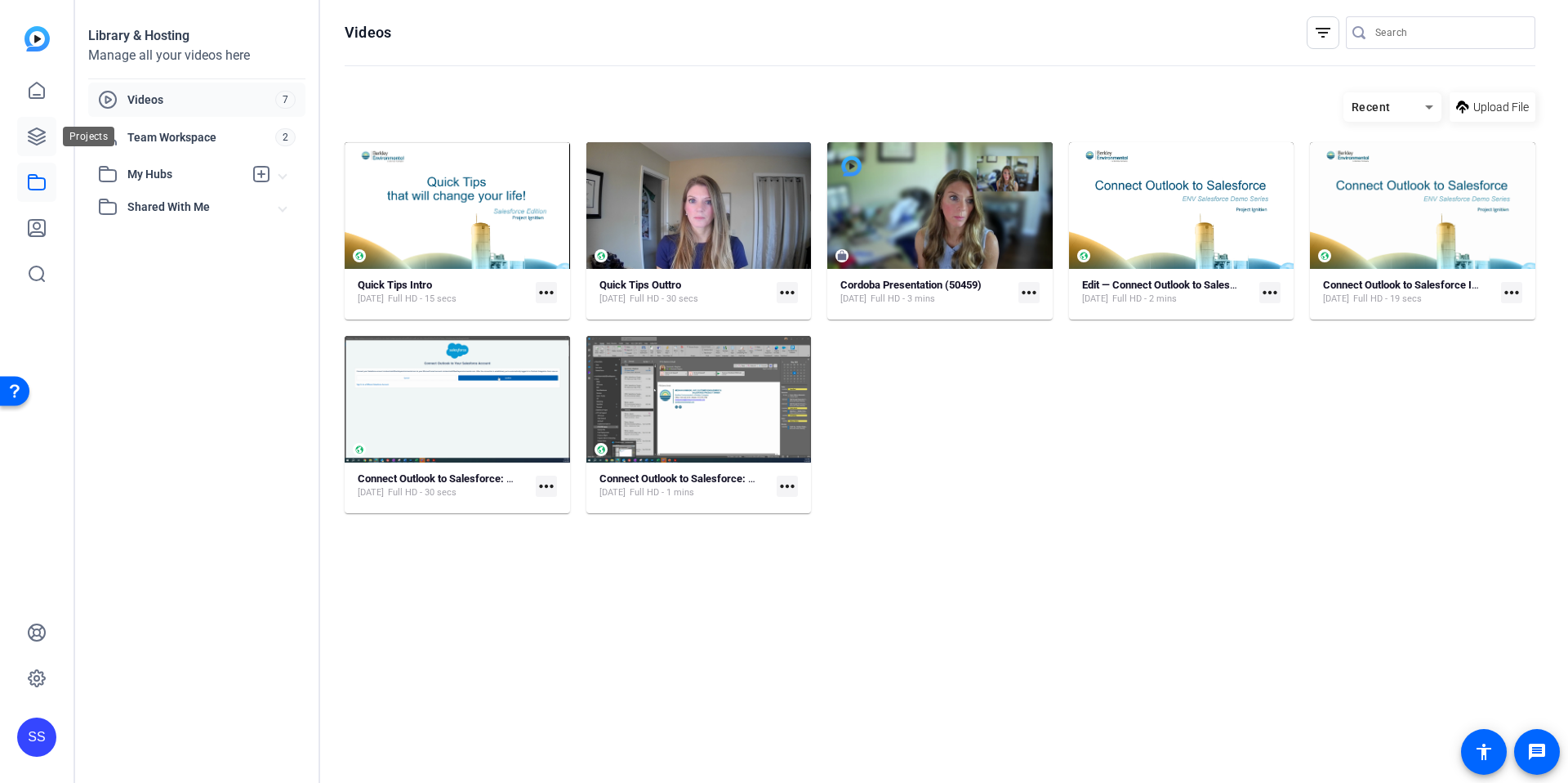
click at [27, 138] on icon at bounding box center [37, 137] width 20 height 20
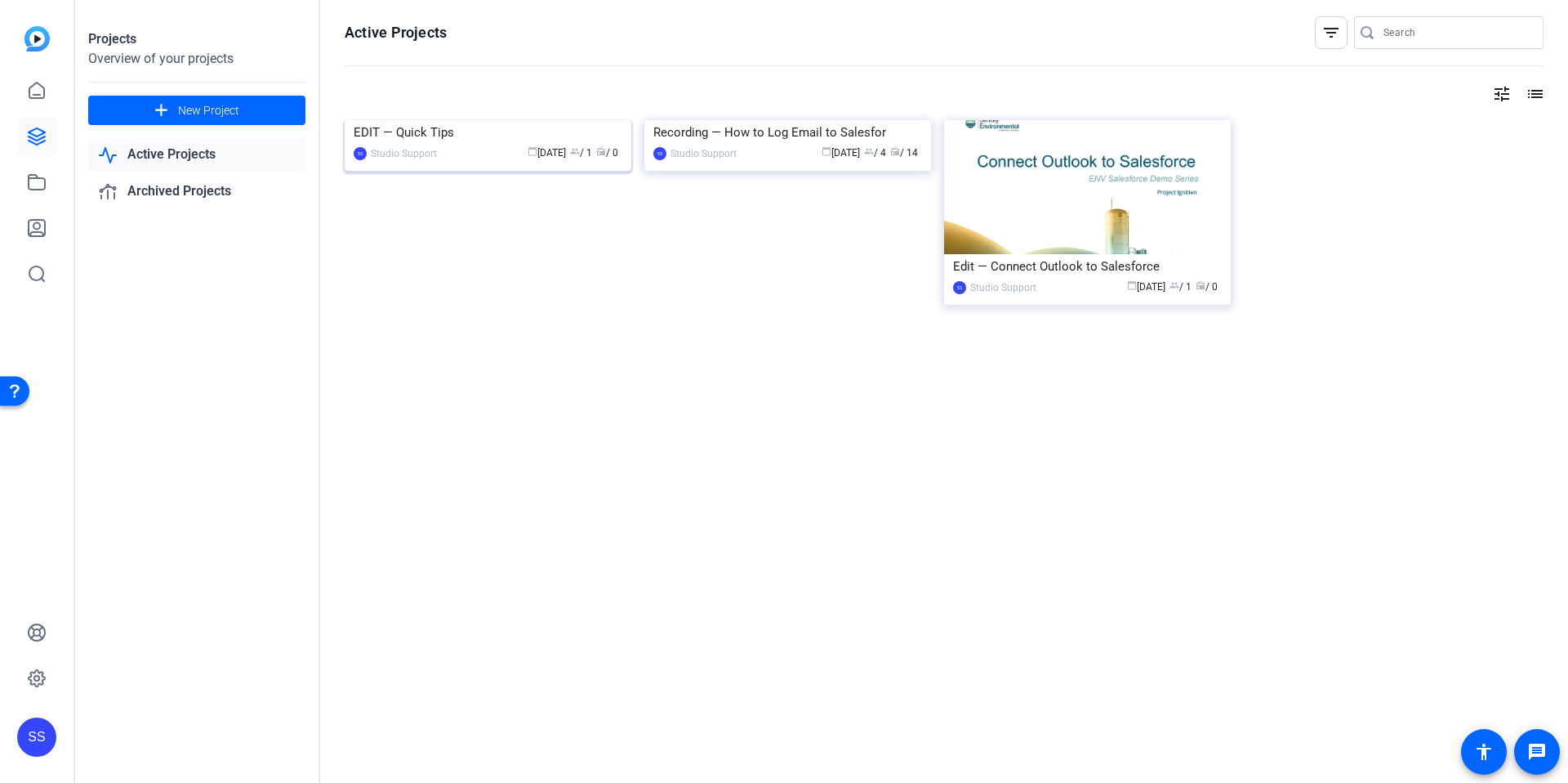
click at [469, 144] on div "EDIT — Quick Tips" at bounding box center [487, 132] width 268 height 24
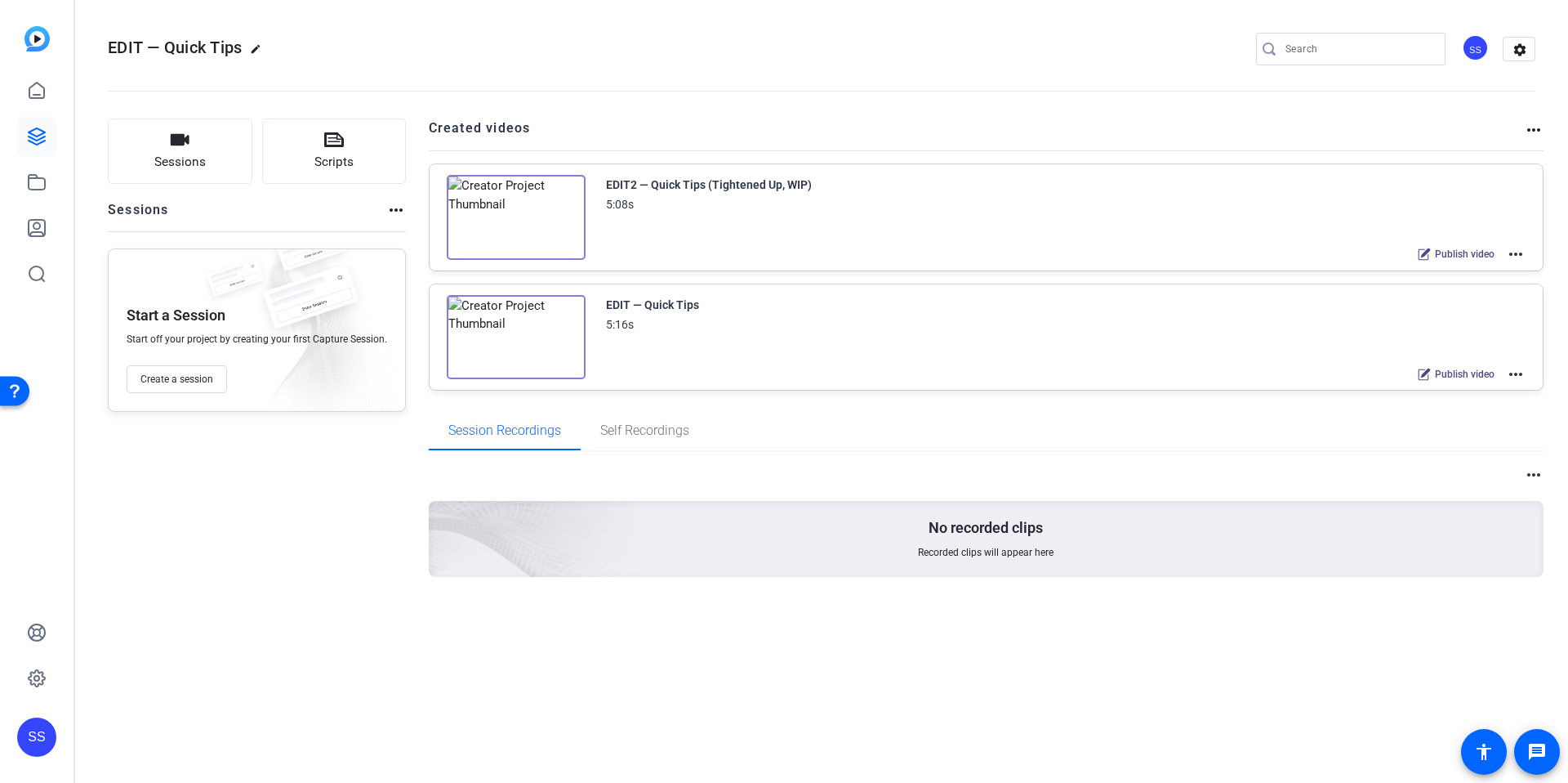
click at [1523, 368] on mat-icon "more_horiz" at bounding box center [1516, 374] width 20 height 20
click at [1475, 390] on span "Edit in Creator" at bounding box center [1456, 393] width 113 height 20
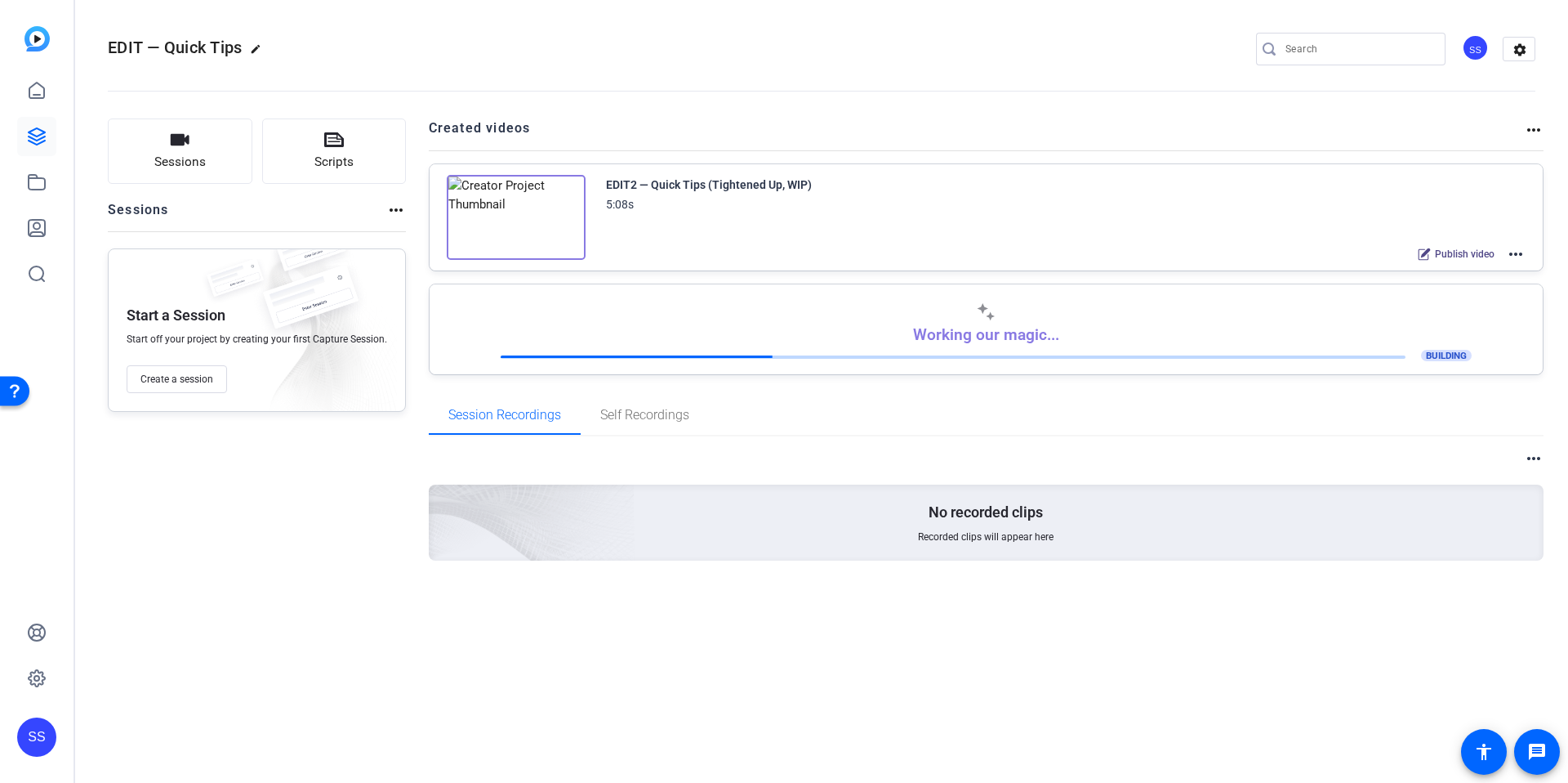
click at [252, 534] on div "Sessions Scripts Sessions more_horiz Start a Session Start off your project by …" at bounding box center [257, 365] width 299 height 494
click at [406, 259] on div "Sessions Scripts Sessions more_horiz Start a Session Start off your project by …" at bounding box center [822, 365] width 1493 height 535
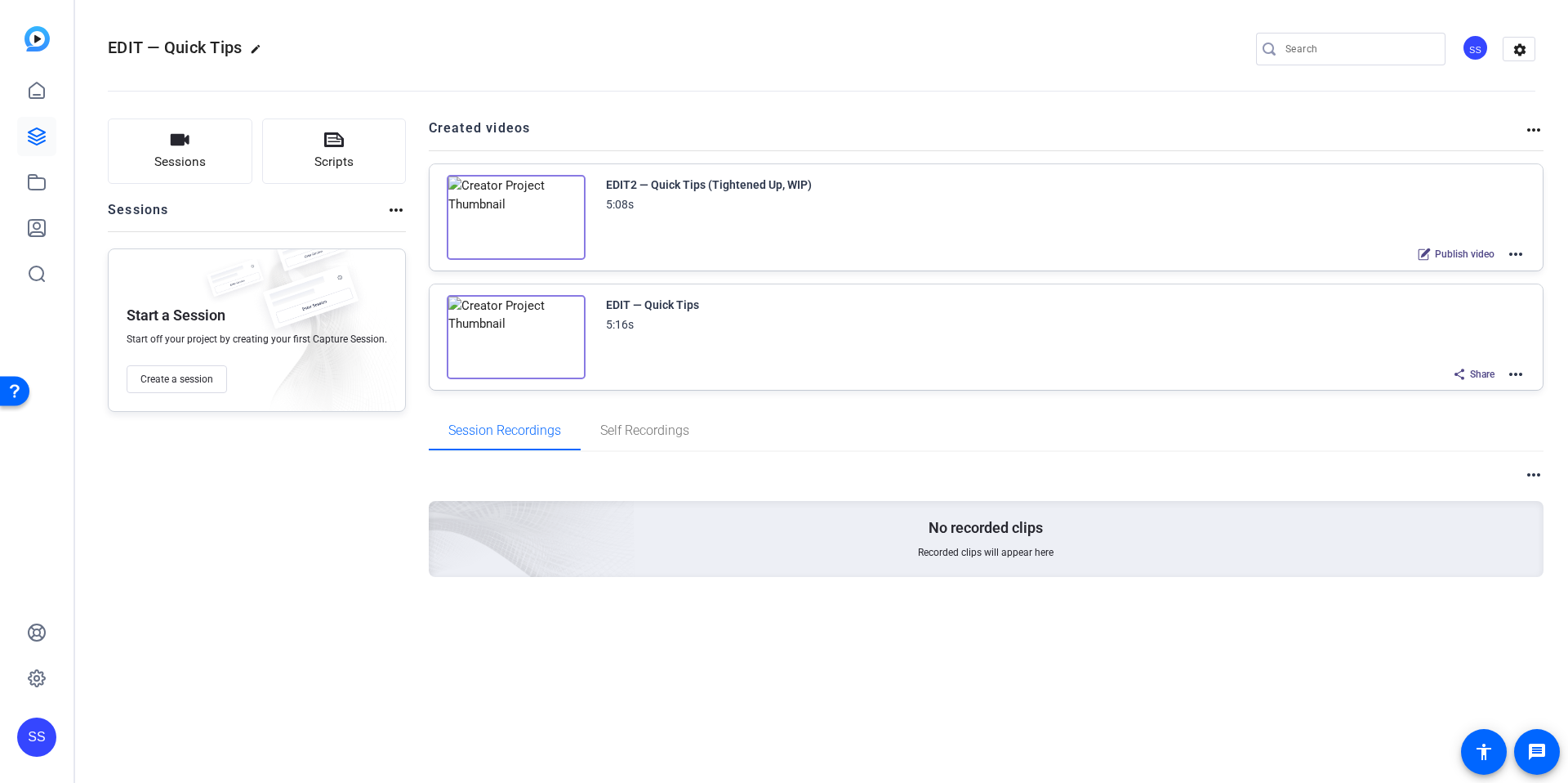
click at [329, 557] on div "Sessions Scripts Sessions more_horiz Start a Session Start off your project by …" at bounding box center [257, 373] width 299 height 511
click at [49, 746] on div "SS" at bounding box center [37, 737] width 39 height 39
click at [205, 708] on span at bounding box center [217, 714] width 39 height 39
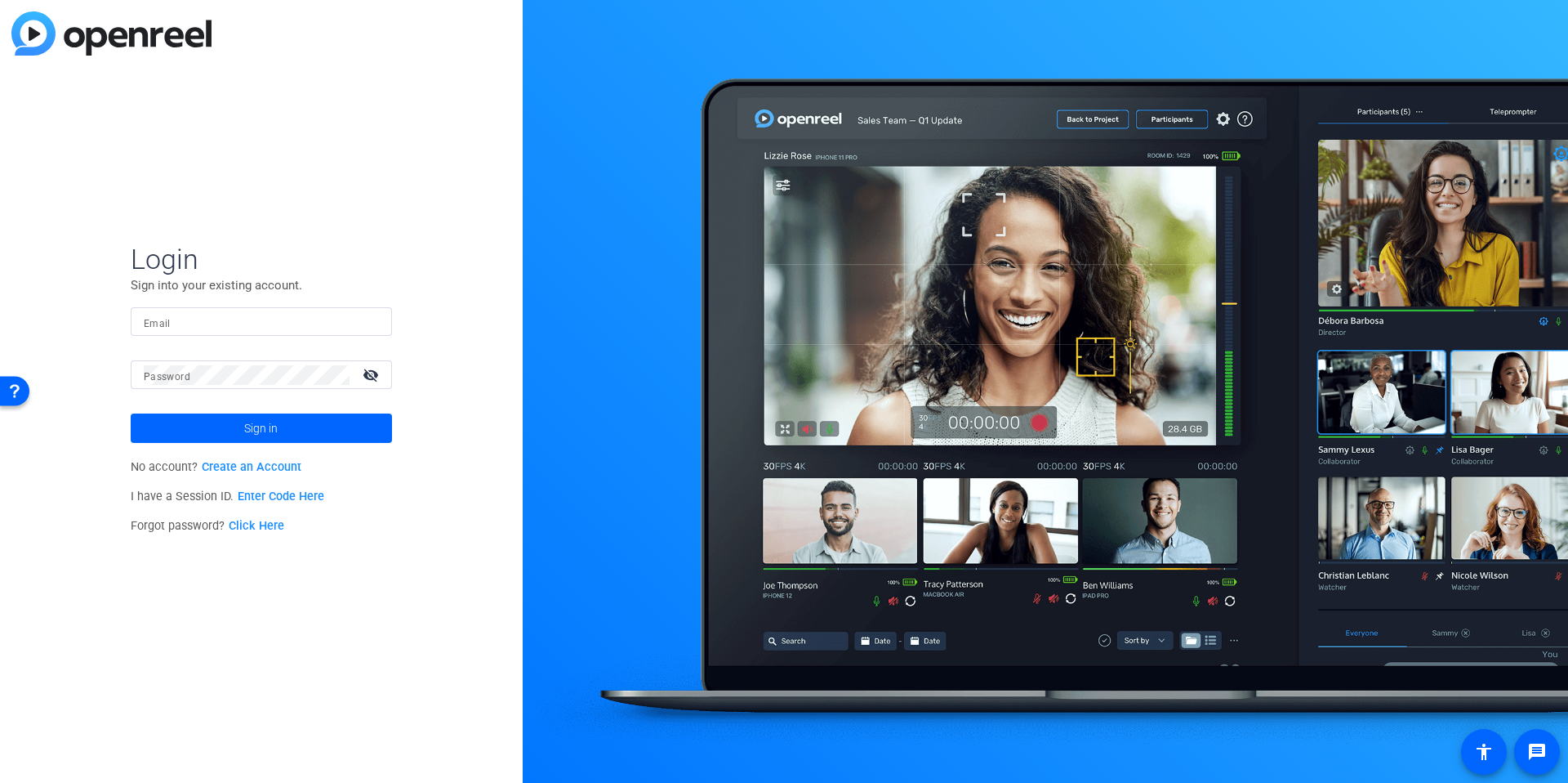
type input "[EMAIL_ADDRESS][DOMAIN_NAME]"
